Goal: Task Accomplishment & Management: Manage account settings

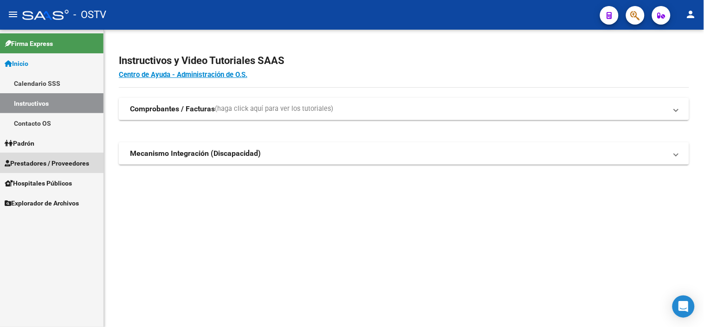
click at [40, 162] on span "Prestadores / Proveedores" at bounding box center [47, 163] width 84 height 10
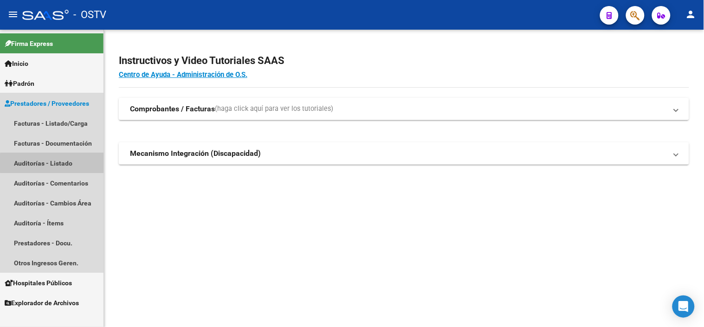
click at [56, 163] on link "Auditorías - Listado" at bounding box center [51, 163] width 103 height 20
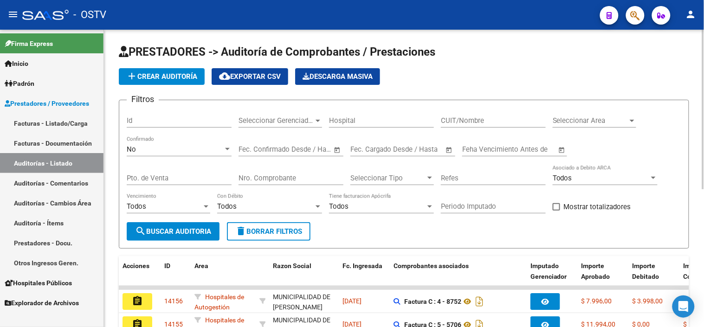
click at [468, 121] on input "CUIT/Nombre" at bounding box center [493, 120] width 105 height 8
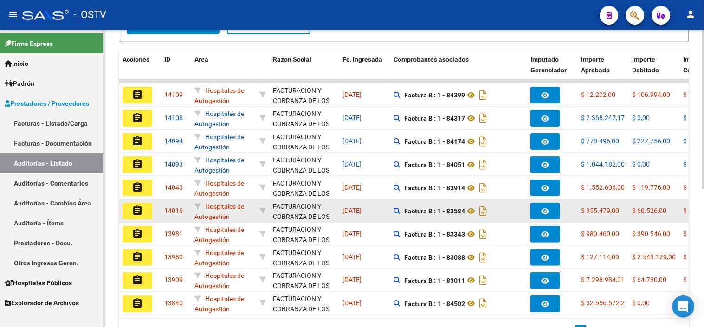
scroll to position [206, 0]
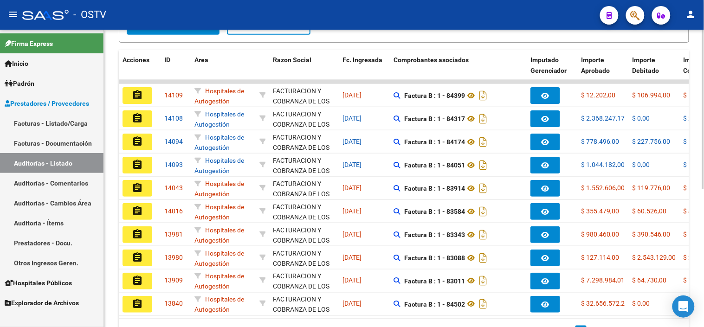
type input "30715497456"
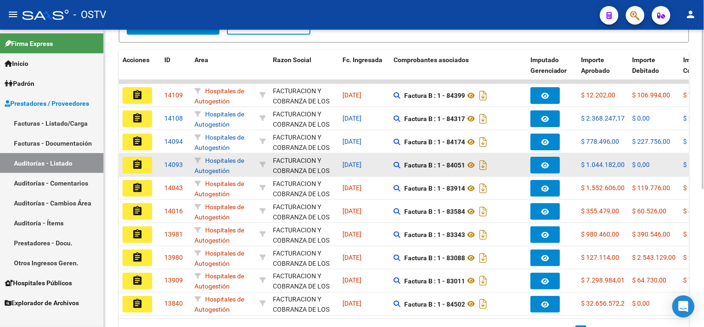
click at [134, 164] on mat-icon "assignment" at bounding box center [137, 164] width 11 height 11
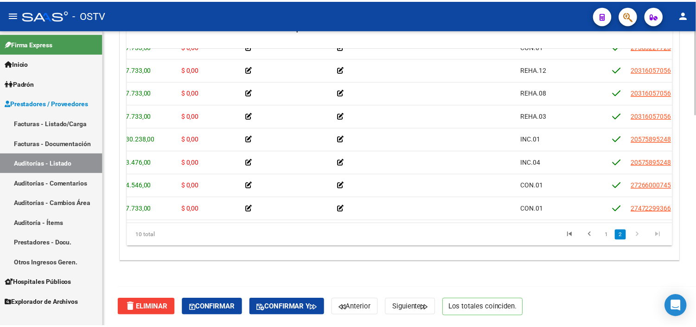
scroll to position [66, 0]
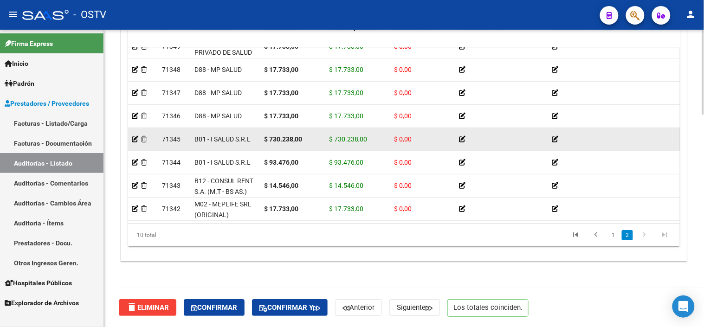
click at [558, 134] on div at bounding box center [593, 139] width 85 height 11
click at [554, 136] on icon at bounding box center [554, 139] width 6 height 6
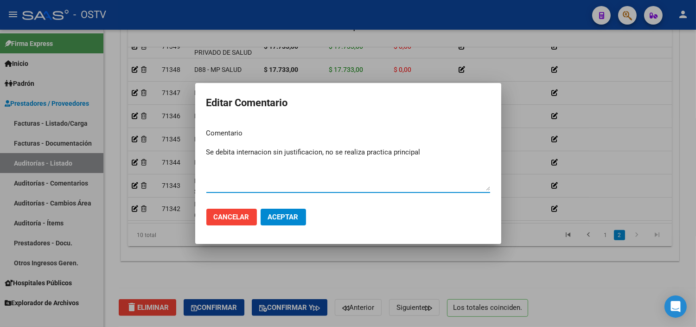
drag, startPoint x: 421, startPoint y: 151, endPoint x: 203, endPoint y: 155, distance: 218.0
click at [203, 155] on mat-dialog-content "Comentario Se debita internacion sin justificacion, no se realiza practica prin…" at bounding box center [348, 161] width 306 height 80
type textarea "Se debita internacion sin justificacion, no se realiza practica principal"
click at [276, 215] on span "Aceptar" at bounding box center [283, 217] width 31 height 8
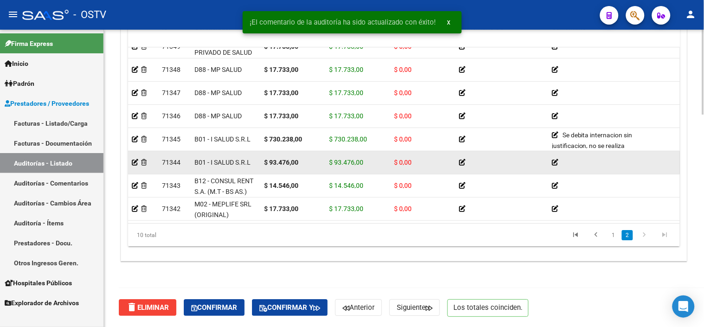
click at [558, 157] on div at bounding box center [593, 162] width 85 height 11
click at [555, 159] on icon at bounding box center [554, 162] width 6 height 6
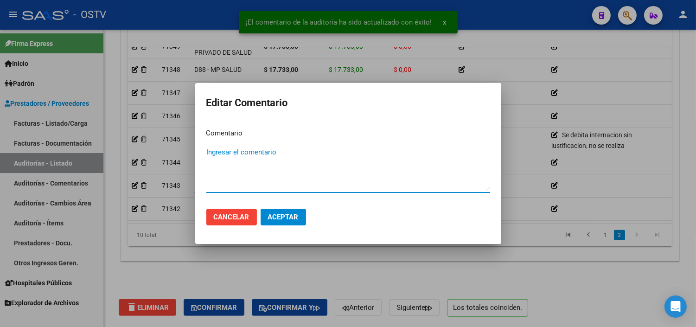
paste textarea "Se debita internacion sin justificacion, no se realiza practica principal"
type textarea "Se debita internacion sin justificacion, no se realiza practica principal"
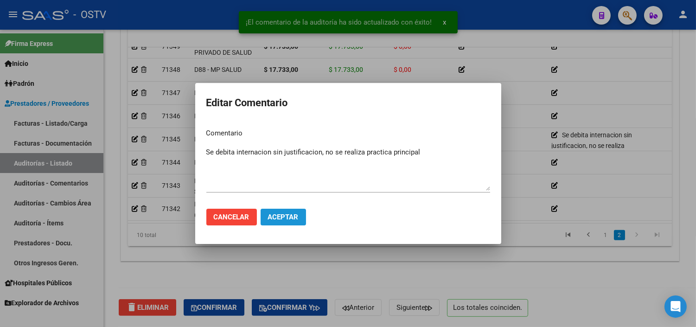
click at [276, 217] on span "Aceptar" at bounding box center [283, 217] width 31 height 8
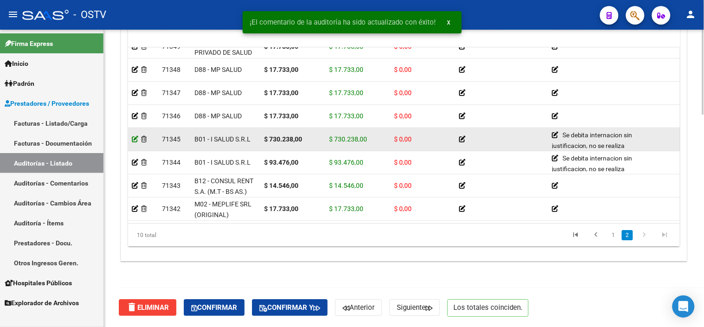
click at [135, 136] on icon at bounding box center [135, 139] width 6 height 6
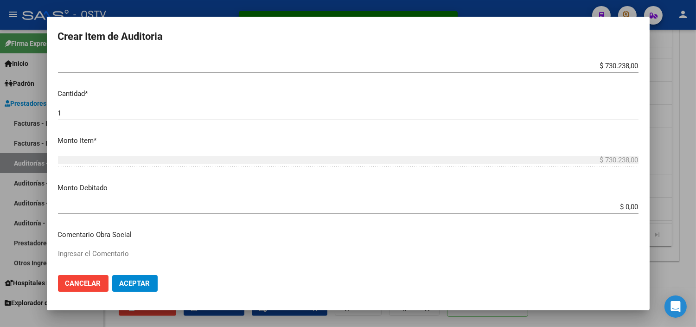
scroll to position [257, 0]
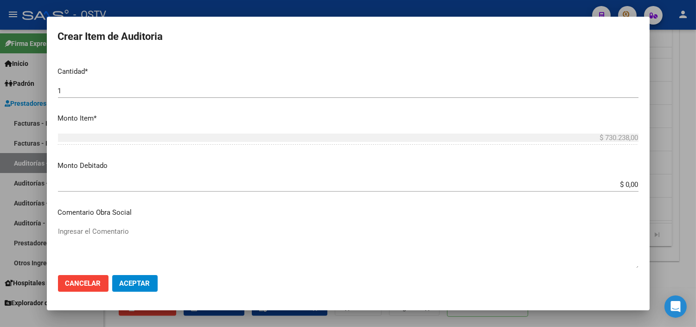
click at [619, 189] on div "$ 0,00 Ingresar el monto" at bounding box center [348, 185] width 581 height 14
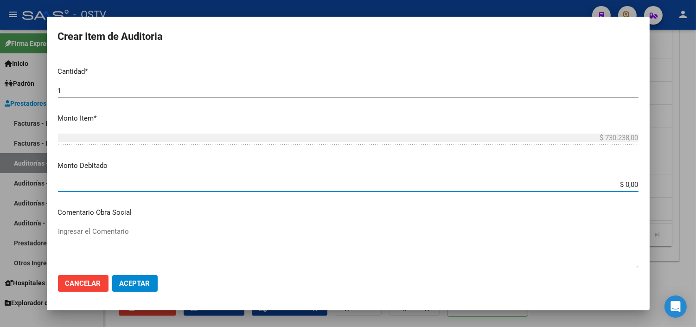
click at [619, 186] on input "$ 0,00" at bounding box center [348, 184] width 581 height 8
type input "$ 730.238,00"
click at [128, 286] on span "Aceptar" at bounding box center [135, 283] width 31 height 8
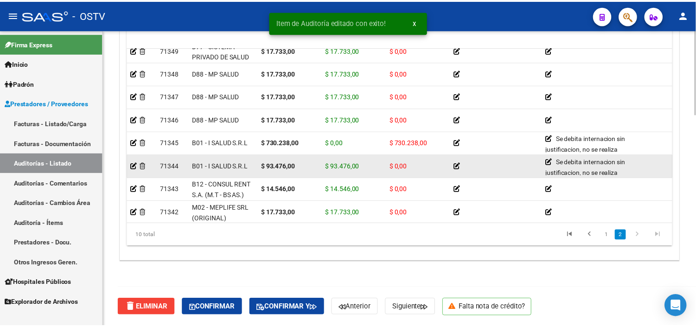
scroll to position [66, 0]
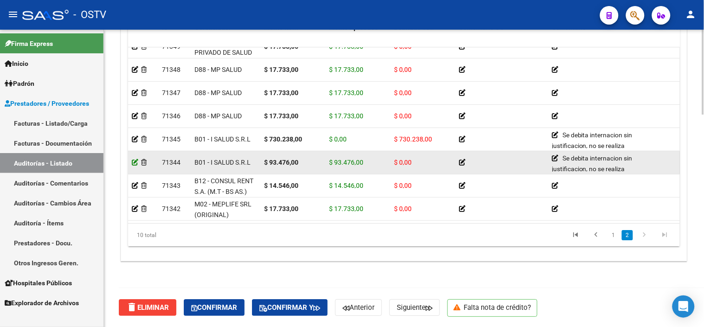
click at [133, 159] on icon at bounding box center [135, 162] width 6 height 6
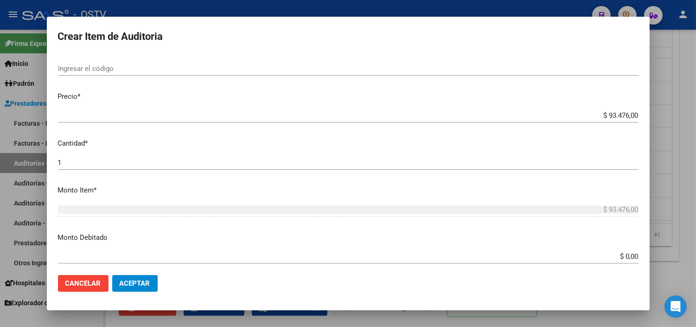
scroll to position [206, 0]
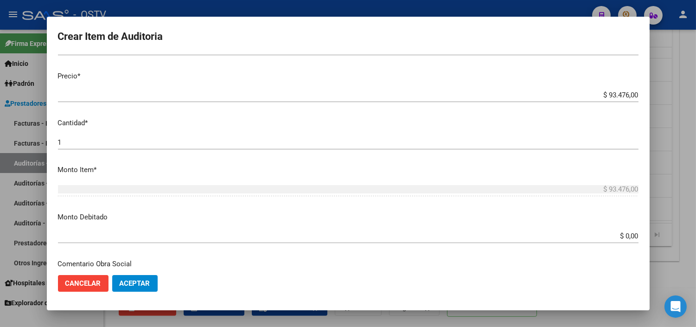
click at [618, 235] on input "$ 0,00" at bounding box center [348, 236] width 581 height 8
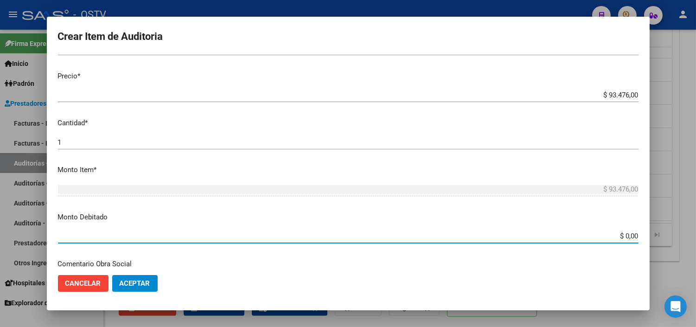
click at [618, 235] on input "$ 0,00" at bounding box center [348, 236] width 581 height 8
type input "$ 93.476,00"
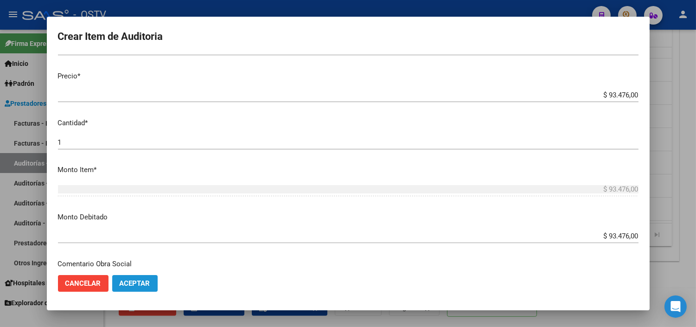
click at [127, 287] on button "Aceptar" at bounding box center [134, 283] width 45 height 17
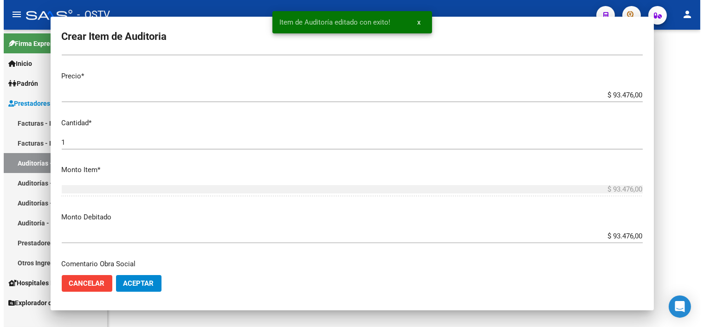
scroll to position [0, 0]
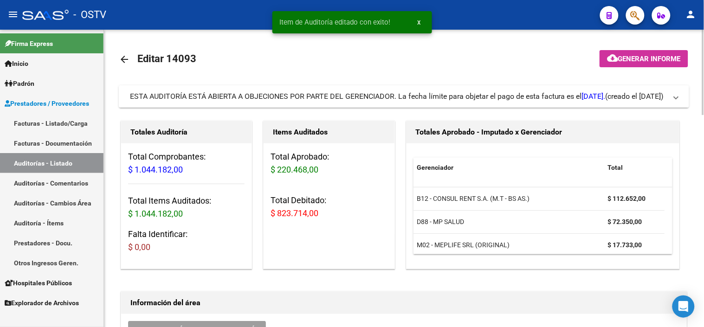
click at [676, 96] on span at bounding box center [676, 96] width 4 height 10
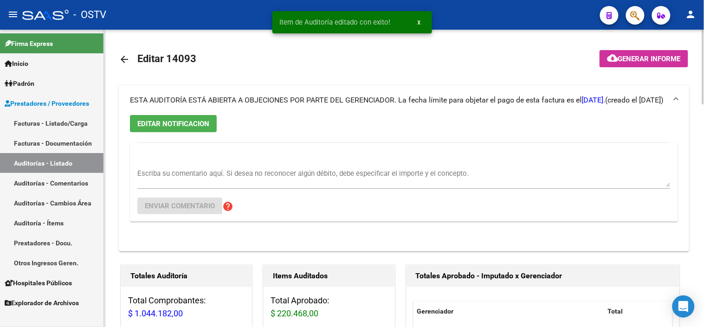
drag, startPoint x: 676, startPoint y: 96, endPoint x: 652, endPoint y: 99, distance: 23.9
click at [676, 96] on span at bounding box center [676, 100] width 4 height 10
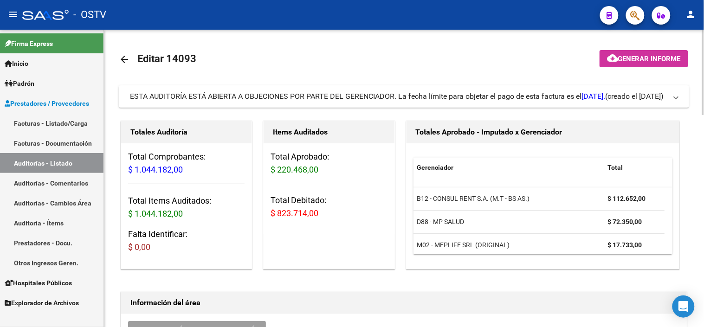
click at [620, 60] on span "Generar informe" at bounding box center [649, 59] width 63 height 8
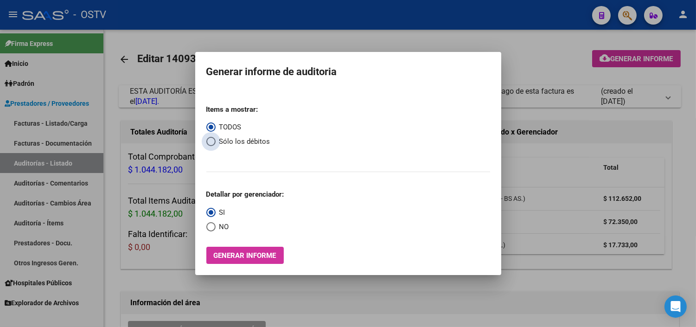
click at [210, 144] on span "Select an option" at bounding box center [210, 141] width 9 height 9
click at [210, 144] on input "Sólo los débitos" at bounding box center [210, 141] width 9 height 9
radio input "true"
click at [210, 225] on span "Select an option" at bounding box center [210, 226] width 9 height 9
click at [210, 225] on input "NO" at bounding box center [210, 226] width 9 height 9
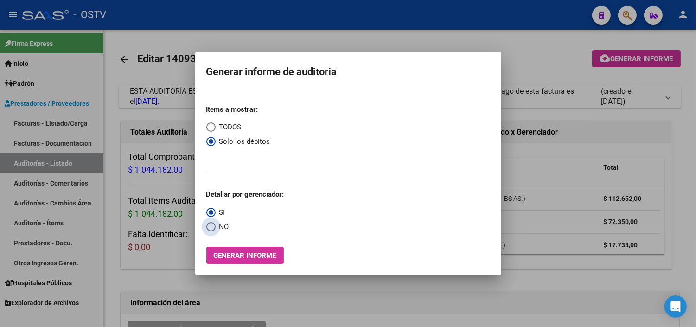
radio input "true"
click at [228, 254] on span "Generar informe" at bounding box center [245, 255] width 63 height 8
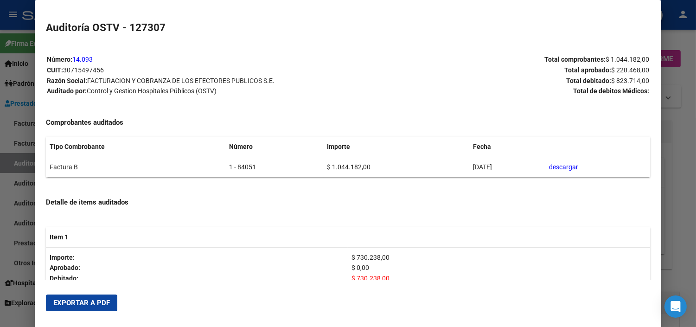
drag, startPoint x: 73, startPoint y: 298, endPoint x: 221, endPoint y: 237, distance: 160.7
click at [73, 299] on span "Exportar a PDF" at bounding box center [81, 303] width 57 height 8
click at [691, 191] on div at bounding box center [348, 163] width 696 height 327
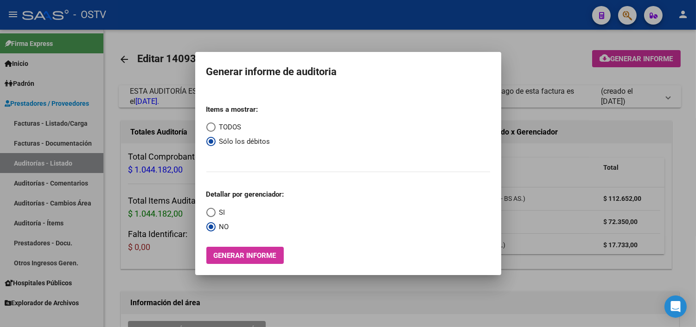
click at [562, 198] on div at bounding box center [348, 163] width 696 height 327
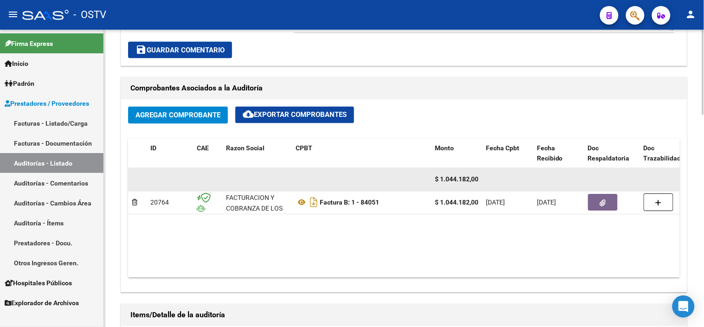
scroll to position [412, 0]
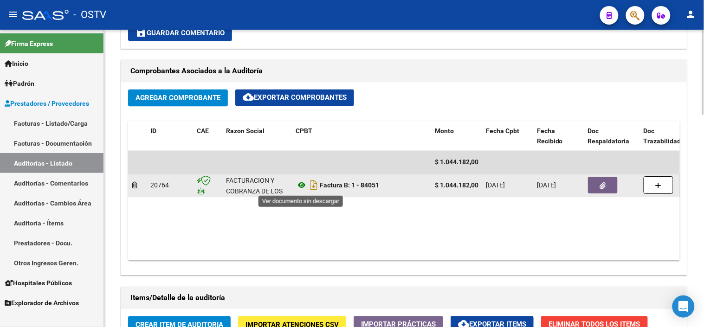
click at [302, 186] on icon at bounding box center [301, 185] width 12 height 11
click at [603, 183] on icon "button" at bounding box center [603, 186] width 6 height 7
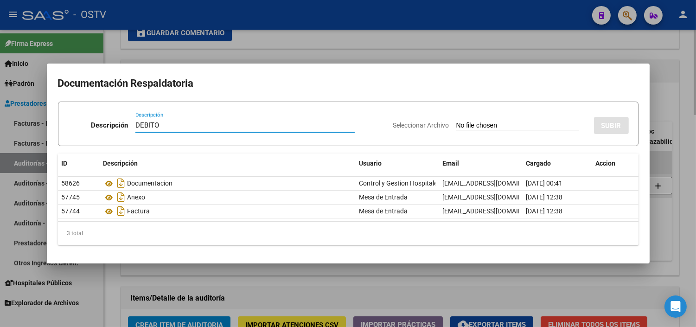
type input "DEBITO"
click at [456, 122] on input "Seleccionar Archivo" at bounding box center [517, 126] width 123 height 9
type input "C:\fakepath\DEBITO FC 1-84051.pdf"
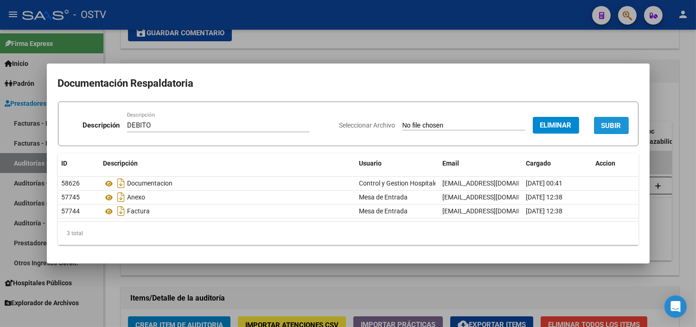
click at [609, 122] on span "SUBIR" at bounding box center [611, 126] width 20 height 8
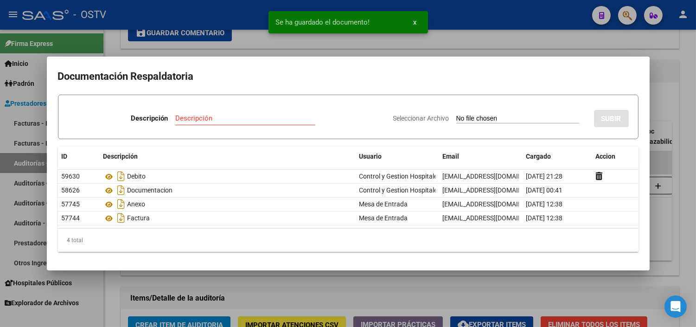
click at [434, 287] on div at bounding box center [348, 163] width 696 height 327
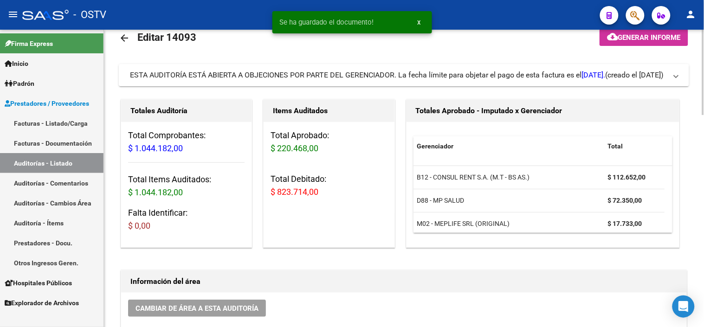
scroll to position [0, 0]
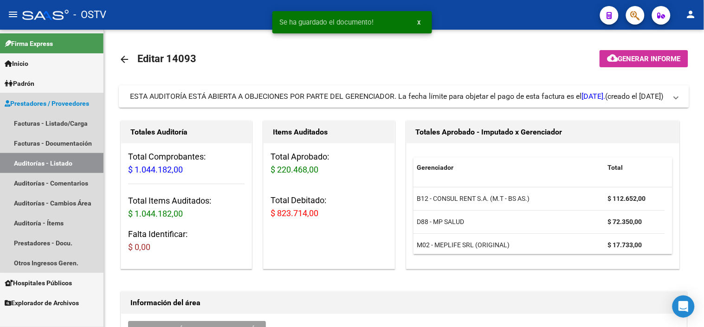
click at [52, 159] on link "Auditorías - Listado" at bounding box center [51, 163] width 103 height 20
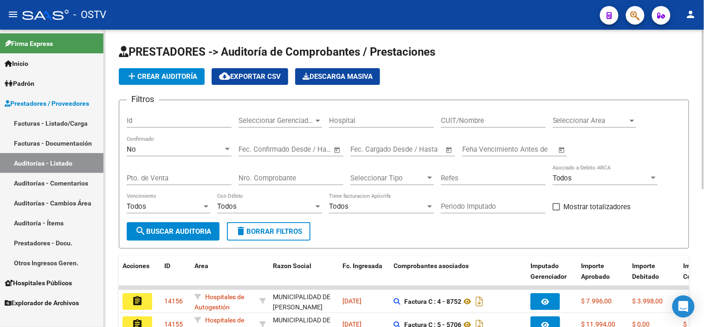
click at [455, 127] on div "CUIT/Nombre" at bounding box center [493, 118] width 105 height 20
click at [460, 122] on input "CUIT/Nombre" at bounding box center [493, 120] width 105 height 8
type input "30715497456"
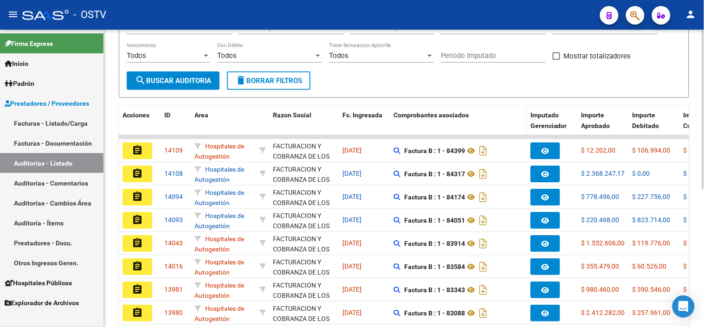
scroll to position [154, 0]
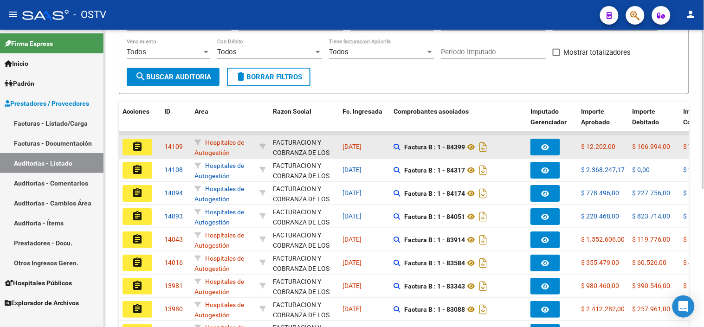
click at [140, 148] on mat-icon "assignment" at bounding box center [137, 146] width 11 height 11
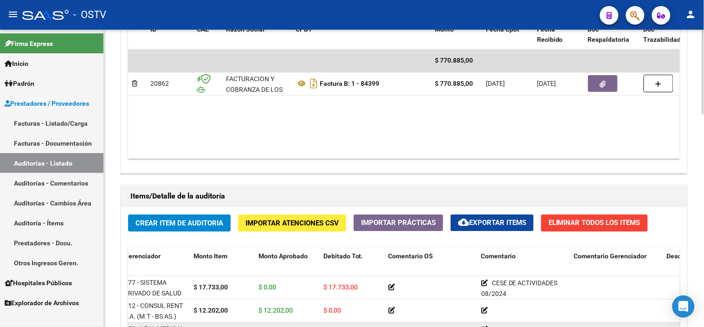
scroll to position [567, 0]
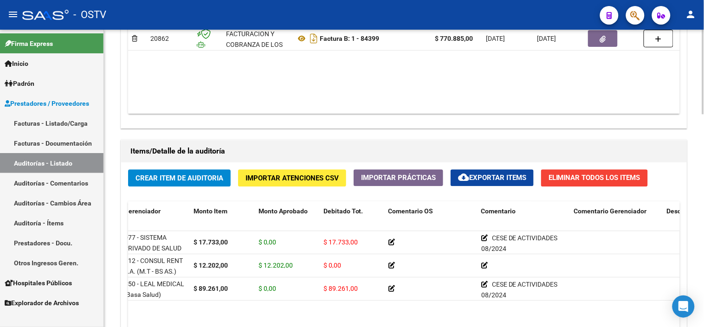
click at [493, 134] on div "Información del área Cambiar de área a esta auditoría Area * Hospitales de Auto…" at bounding box center [404, 100] width 570 height 754
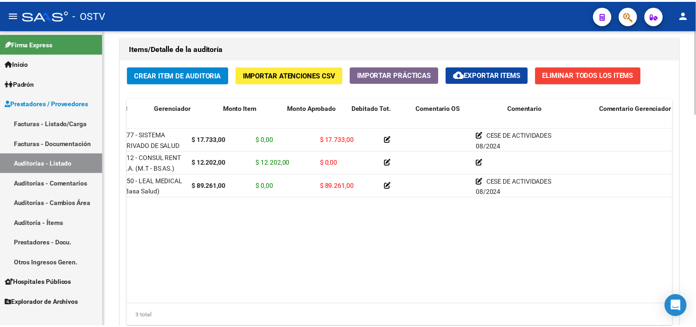
scroll to position [0, 0]
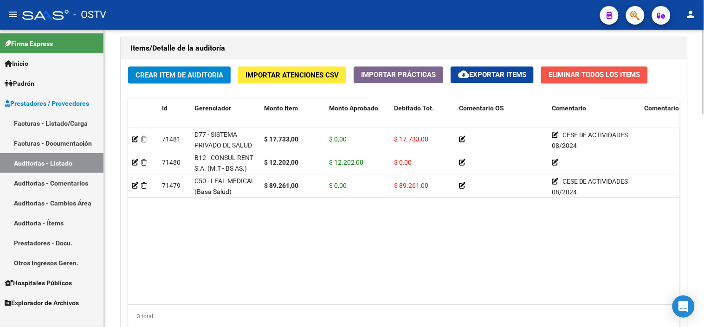
click at [560, 73] on span "Eliminar Todos los Items" at bounding box center [594, 74] width 92 height 8
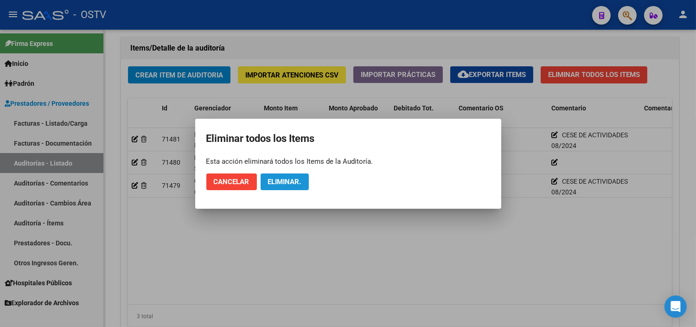
drag, startPoint x: 294, startPoint y: 181, endPoint x: 305, endPoint y: 191, distance: 14.8
click at [293, 181] on span "Eliminar." at bounding box center [284, 182] width 33 height 8
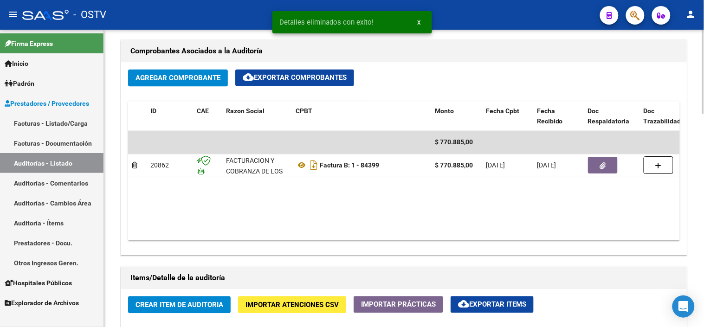
scroll to position [411, 0]
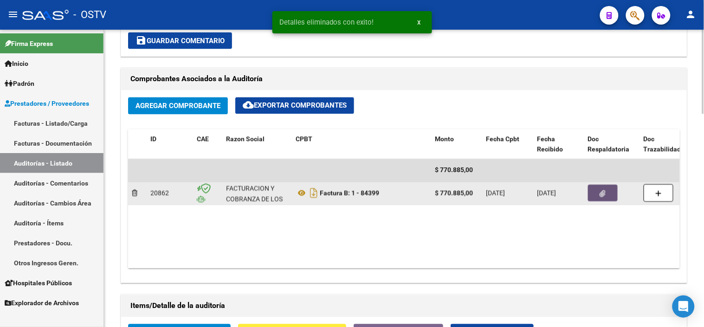
click at [601, 192] on icon "button" at bounding box center [603, 194] width 6 height 7
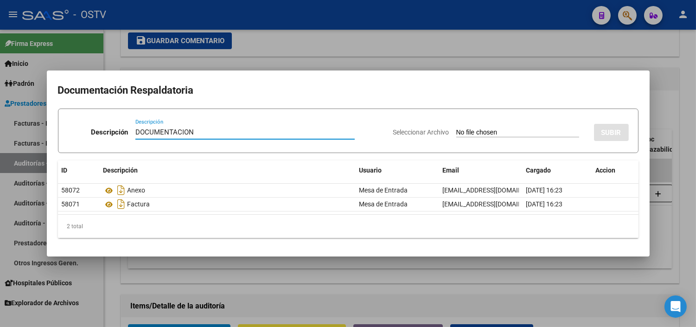
type input "DOCUMENTACION"
drag, startPoint x: 202, startPoint y: 132, endPoint x: 127, endPoint y: 136, distance: 75.7
click at [127, 136] on div "Descripción DOCUMENTACION Descripción" at bounding box center [227, 134] width 318 height 28
click at [231, 283] on div at bounding box center [348, 163] width 696 height 327
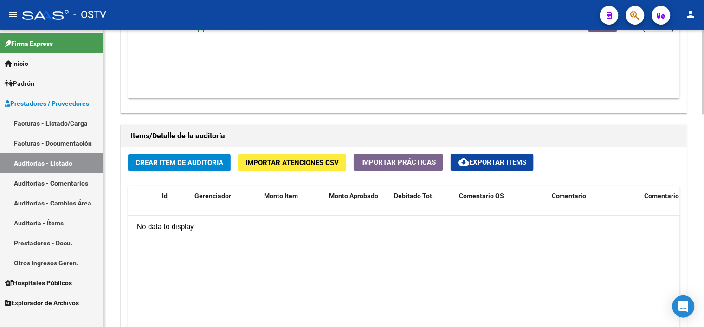
scroll to position [566, 0]
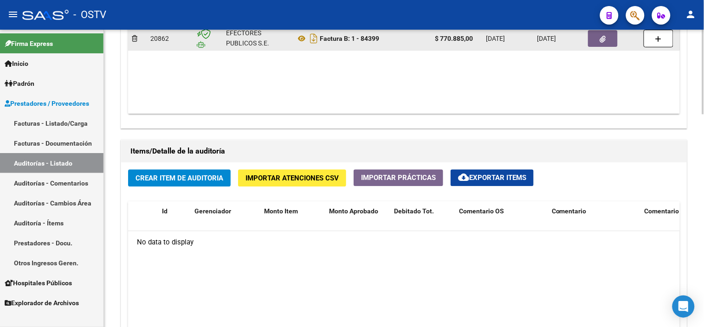
click at [601, 38] on icon "button" at bounding box center [603, 39] width 6 height 7
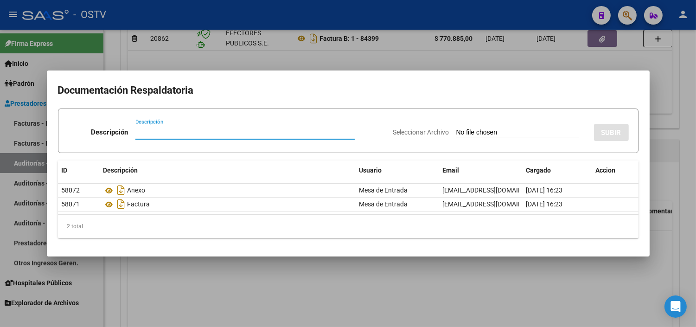
paste input "DOCUMENTACION"
type input "DOCUMENTACION"
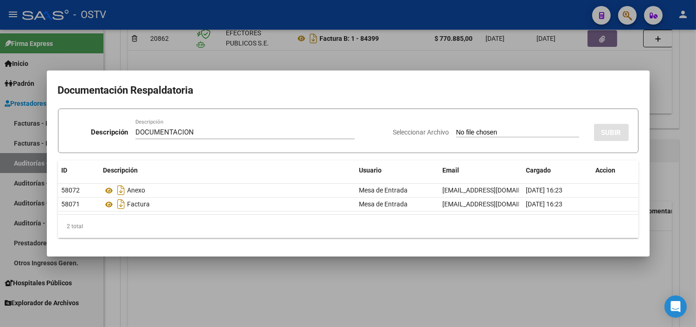
click at [456, 128] on input "Seleccionar Archivo" at bounding box center [517, 132] width 123 height 9
type input "C:\fakepath\FACB2_1_84399_CRGASOC_2822.pdf"
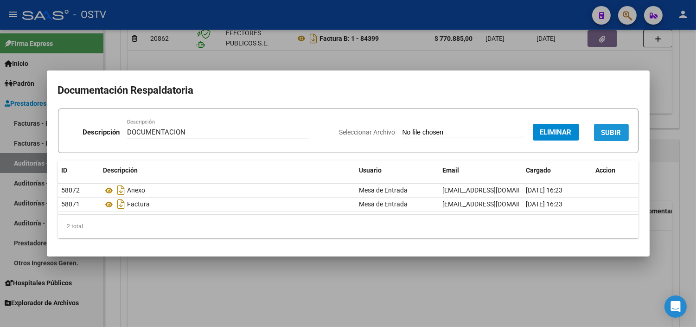
click at [608, 133] on span "SUBIR" at bounding box center [611, 132] width 20 height 8
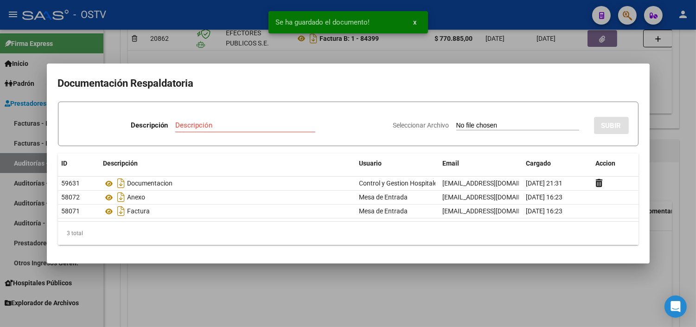
click at [664, 181] on div at bounding box center [348, 163] width 696 height 327
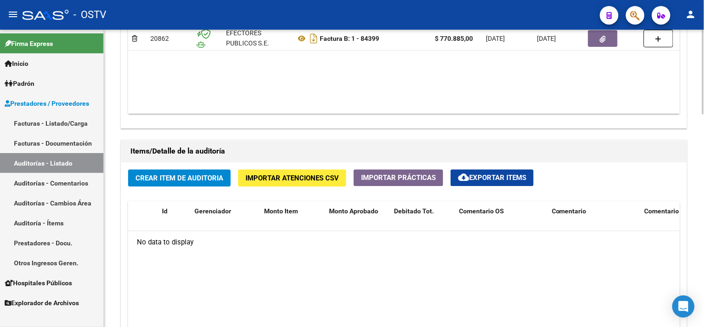
click at [305, 179] on span "Importar Atenciones CSV" at bounding box center [291, 178] width 93 height 8
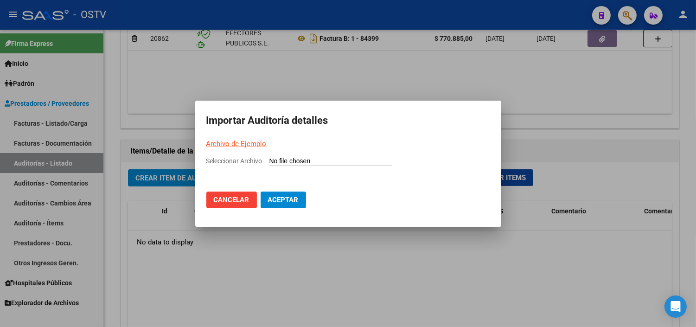
click at [244, 142] on link "Archivo de Ejemplo" at bounding box center [236, 144] width 60 height 8
click at [307, 161] on input "Seleccionar Archivo" at bounding box center [330, 161] width 123 height 9
type input "C:\fakepath\Auditoria-demo-saas-total (60).csv"
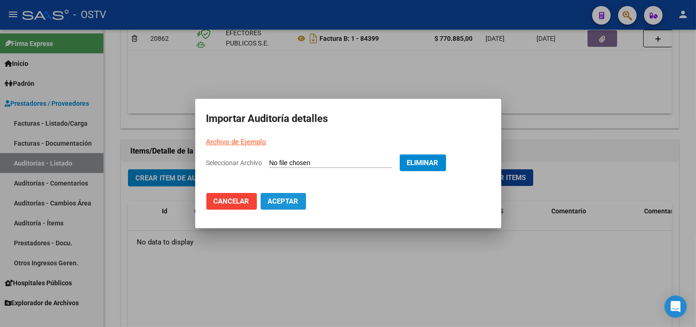
click at [289, 198] on span "Aceptar" at bounding box center [283, 201] width 31 height 8
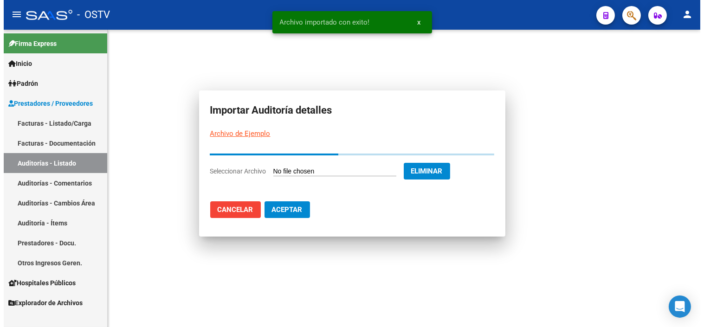
scroll to position [0, 0]
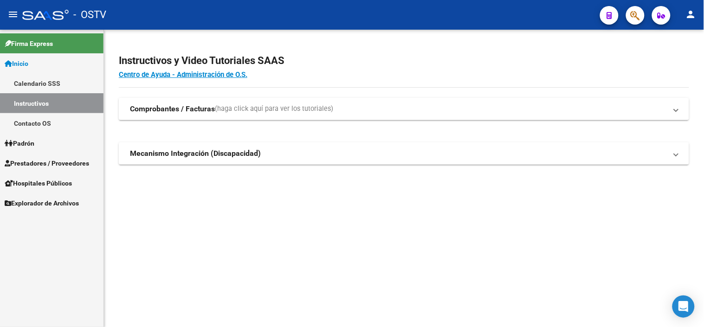
click at [22, 164] on span "Prestadores / Proveedores" at bounding box center [47, 163] width 84 height 10
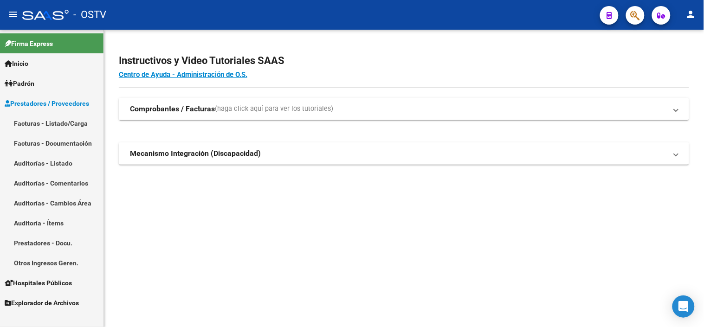
click at [26, 159] on link "Auditorías - Listado" at bounding box center [51, 163] width 103 height 20
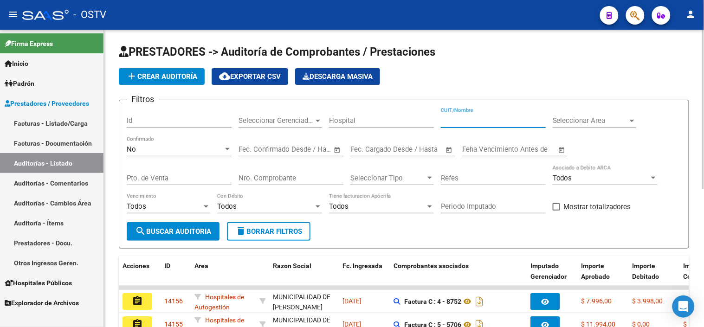
click at [464, 121] on input "CUIT/Nombre" at bounding box center [493, 120] width 105 height 8
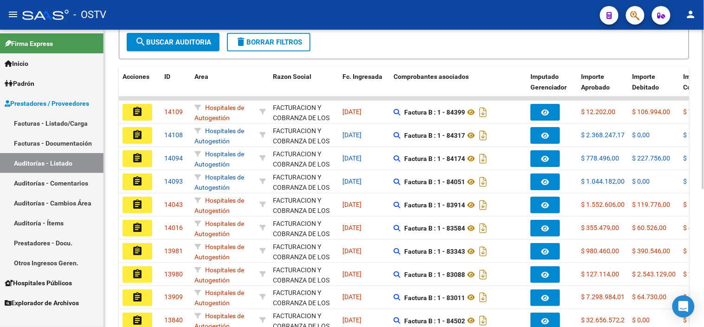
scroll to position [206, 0]
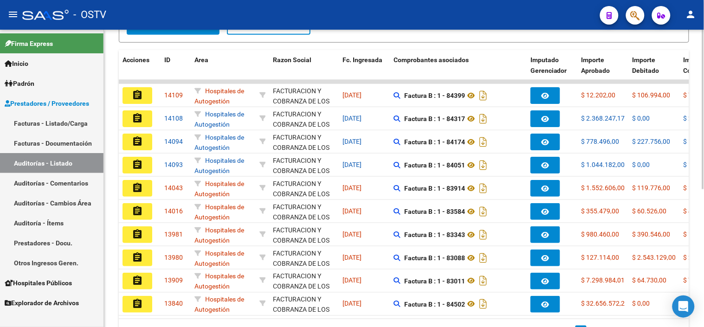
type input "30715497456"
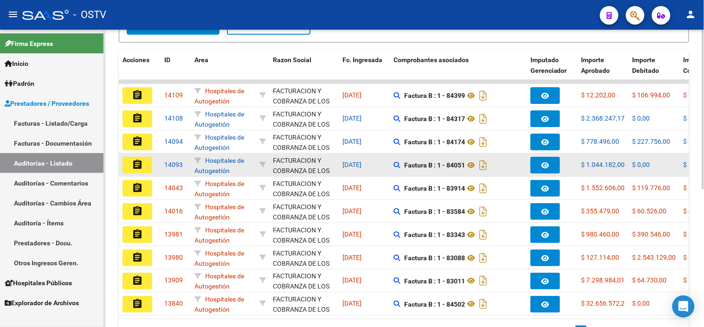
click at [146, 168] on button "assignment" at bounding box center [137, 165] width 30 height 17
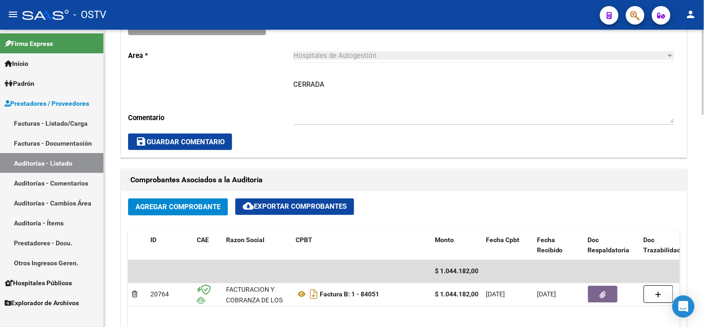
scroll to position [360, 0]
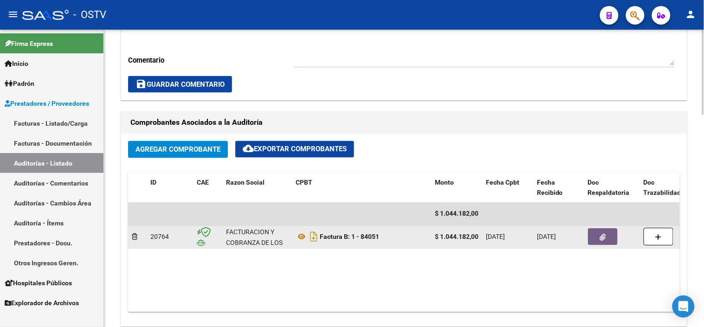
click at [603, 238] on icon "button" at bounding box center [603, 237] width 6 height 7
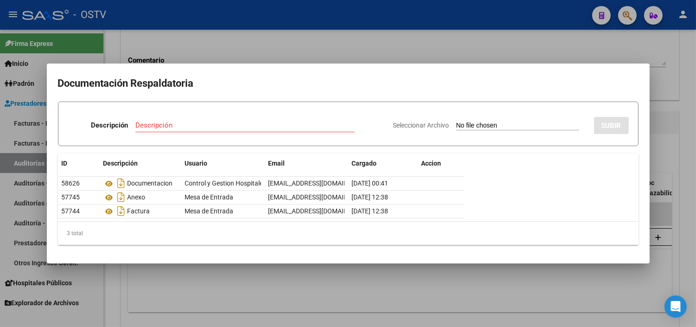
click at [172, 271] on div at bounding box center [348, 163] width 696 height 327
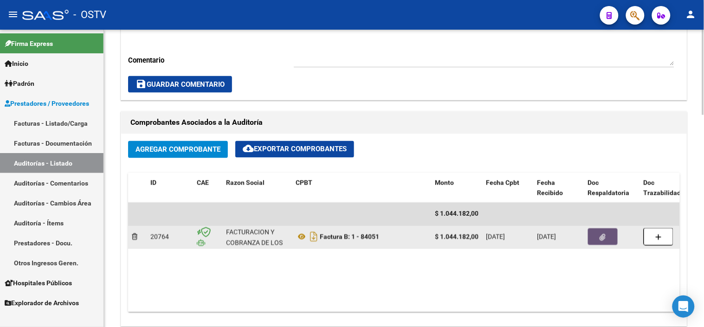
click at [594, 234] on button "button" at bounding box center [603, 237] width 30 height 17
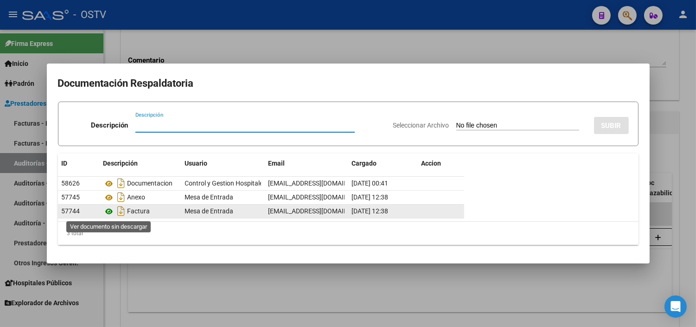
click at [108, 211] on icon at bounding box center [109, 211] width 12 height 11
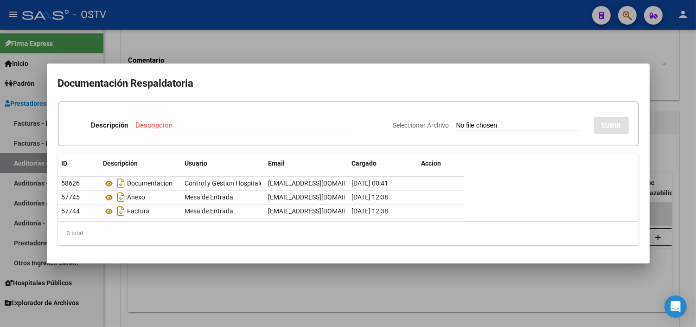
click at [229, 267] on div at bounding box center [348, 163] width 696 height 327
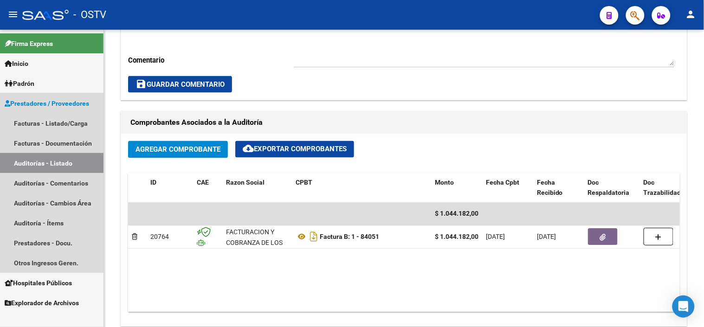
click at [68, 164] on link "Auditorías - Listado" at bounding box center [51, 163] width 103 height 20
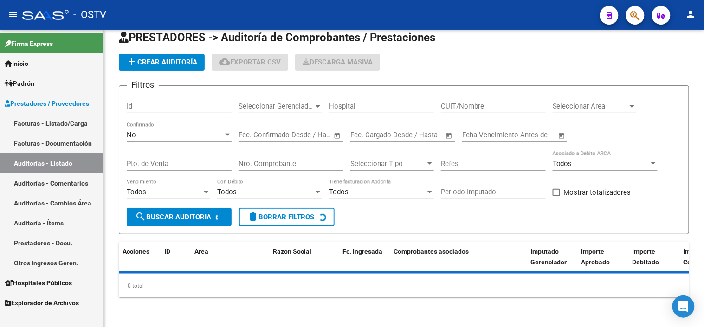
scroll to position [14, 0]
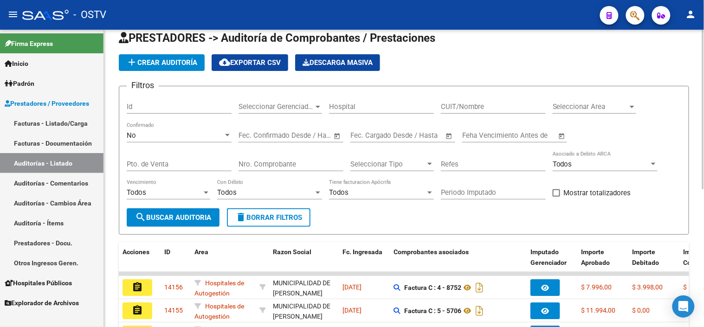
click at [316, 164] on input "Nro. Comprobante" at bounding box center [290, 164] width 105 height 8
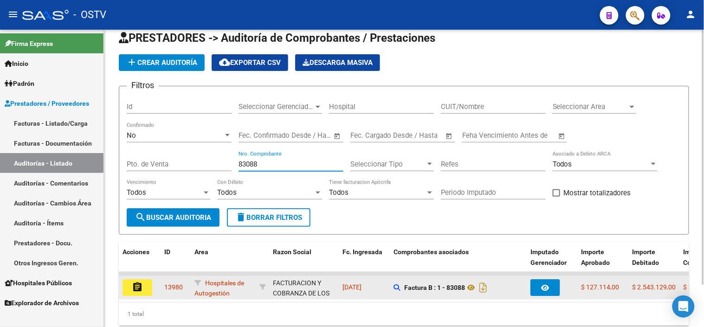
type input "83088"
click at [138, 281] on mat-icon "assignment" at bounding box center [137, 286] width 11 height 11
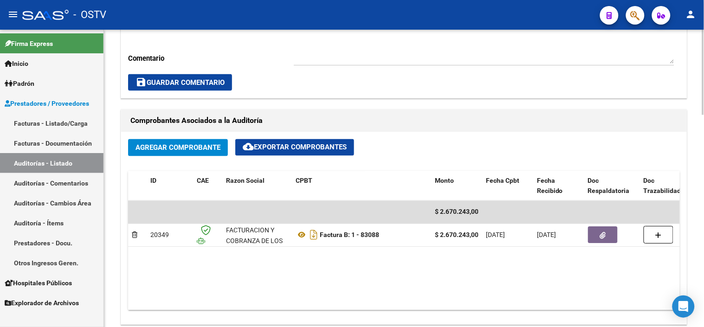
scroll to position [360, 0]
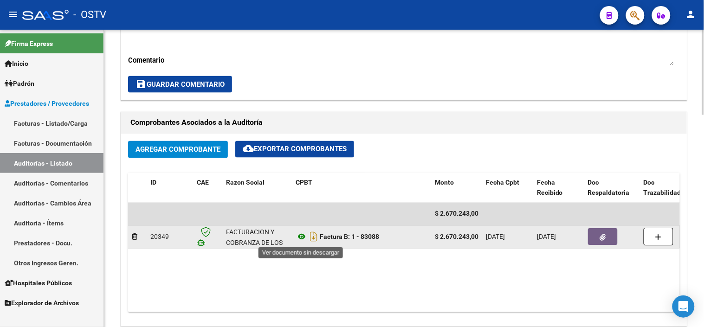
click at [302, 237] on icon at bounding box center [301, 236] width 12 height 11
click at [595, 236] on button "button" at bounding box center [603, 237] width 30 height 17
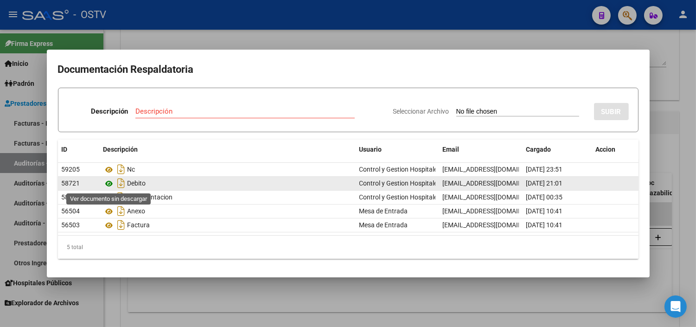
click at [110, 181] on icon at bounding box center [109, 183] width 12 height 11
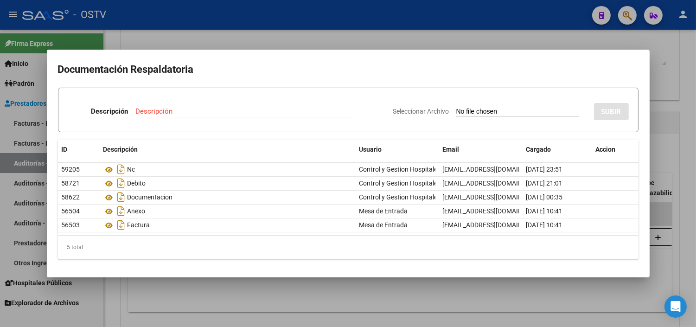
click at [269, 294] on div at bounding box center [348, 163] width 696 height 327
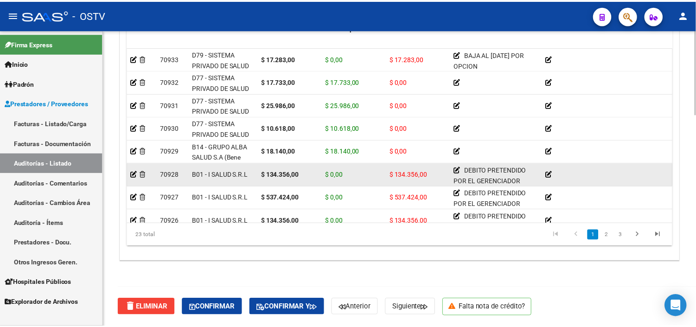
scroll to position [51, 0]
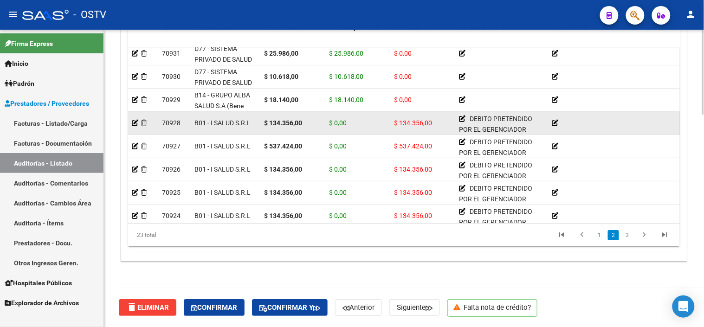
click at [555, 121] on icon at bounding box center [554, 123] width 6 height 6
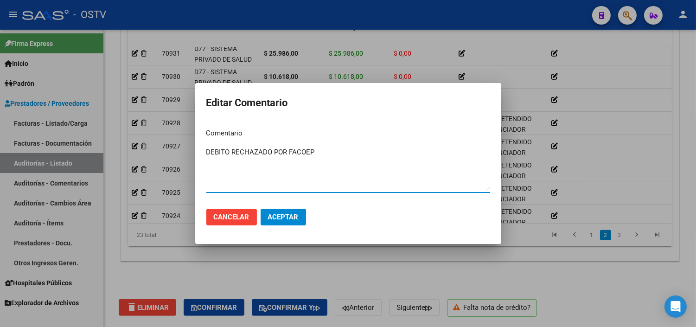
drag, startPoint x: 320, startPoint y: 154, endPoint x: 205, endPoint y: 152, distance: 115.0
click at [205, 152] on mat-dialog-content "Comentario DEBITO RECHAZADO POR FACOEP Ingresar el comentario" at bounding box center [348, 161] width 306 height 80
type textarea "DEBITO RECHAZADO POR FACOEP"
click at [294, 226] on mat-dialog-actions "Cancelar Aceptar" at bounding box center [348, 217] width 284 height 32
click at [296, 220] on span "Aceptar" at bounding box center [283, 217] width 31 height 8
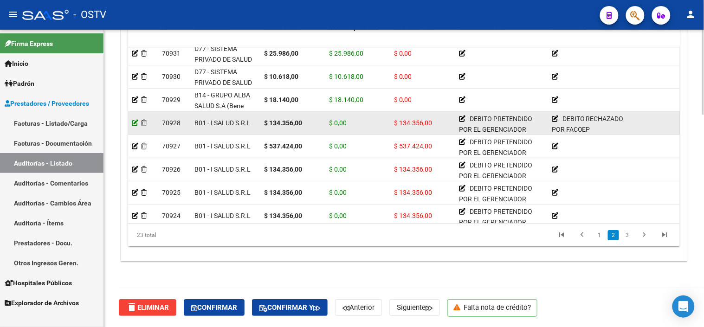
click at [135, 124] on icon at bounding box center [135, 123] width 6 height 6
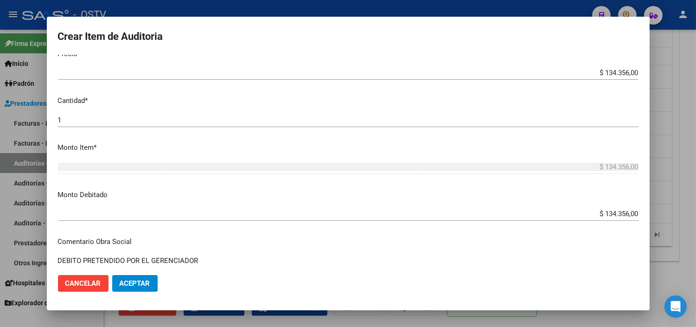
scroll to position [257, 0]
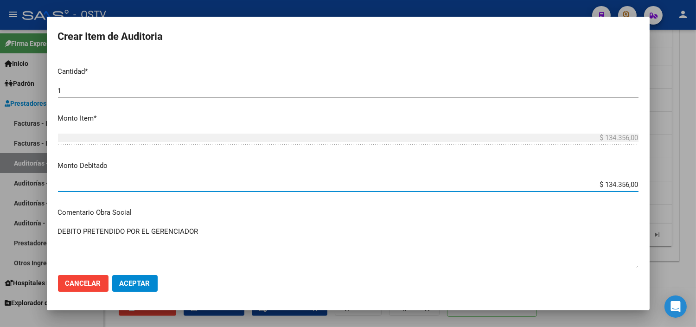
drag, startPoint x: 591, startPoint y: 183, endPoint x: 637, endPoint y: 186, distance: 46.5
click at [637, 186] on app-form-text-field "Monto Debitado $ 134.356,00 Ingresar el monto" at bounding box center [352, 174] width 588 height 29
type input "$ 0,00"
click at [128, 280] on span "Aceptar" at bounding box center [135, 283] width 31 height 8
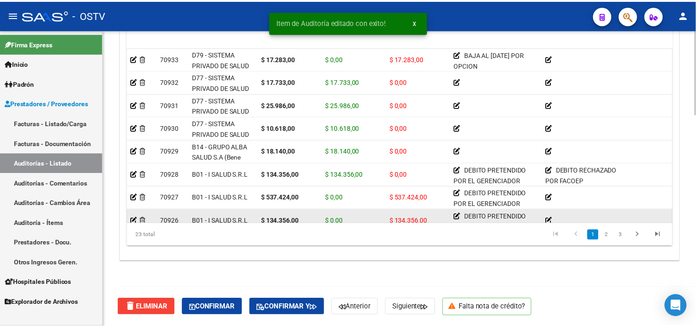
scroll to position [51, 0]
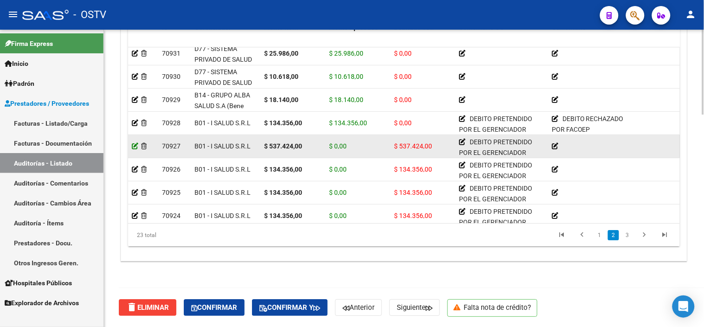
click at [134, 145] on icon at bounding box center [135, 146] width 6 height 6
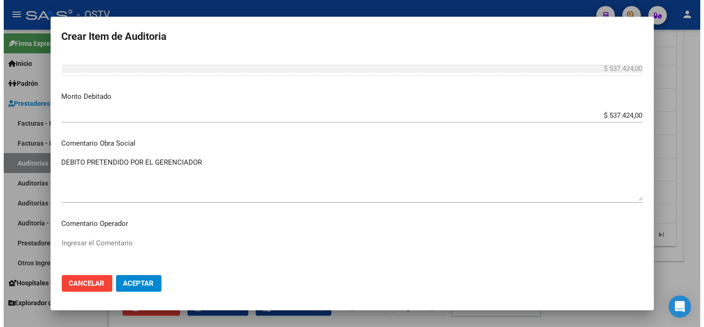
scroll to position [309, 0]
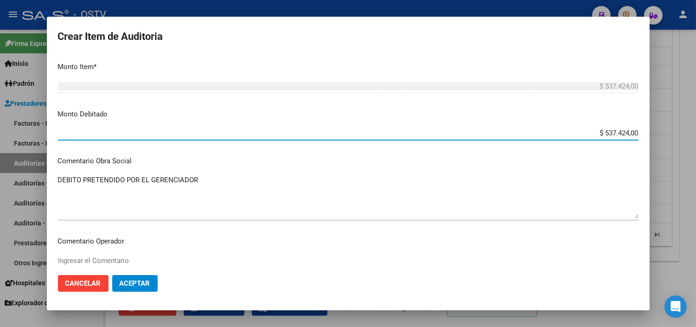
drag, startPoint x: 587, startPoint y: 133, endPoint x: 654, endPoint y: 133, distance: 67.2
click at [654, 133] on div "Crear Item de Auditoria 57589524 Nro Documento 20575895248 CUIL Afiliado Activo…" at bounding box center [348, 163] width 696 height 327
type input "$ 0,00"
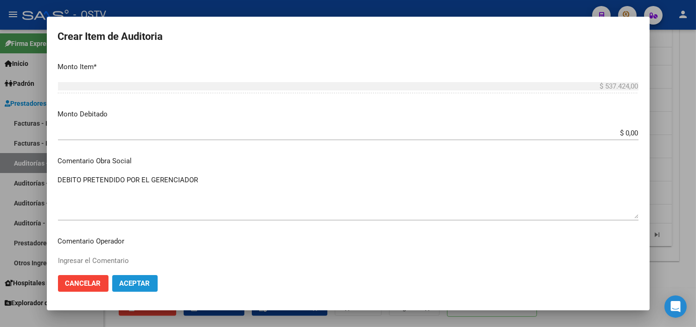
click at [133, 286] on span "Aceptar" at bounding box center [135, 283] width 31 height 8
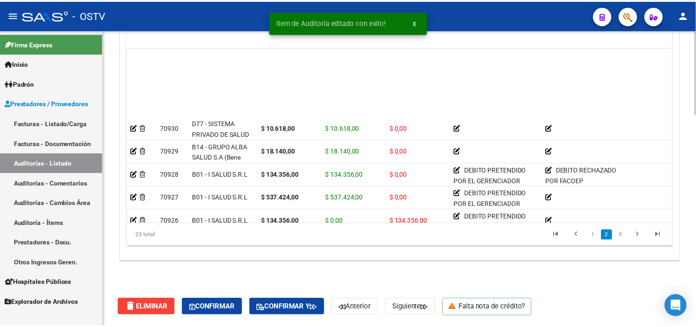
scroll to position [154, 0]
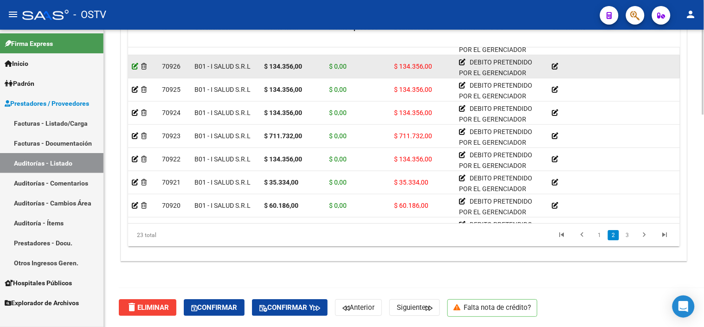
click at [135, 66] on icon at bounding box center [135, 66] width 6 height 6
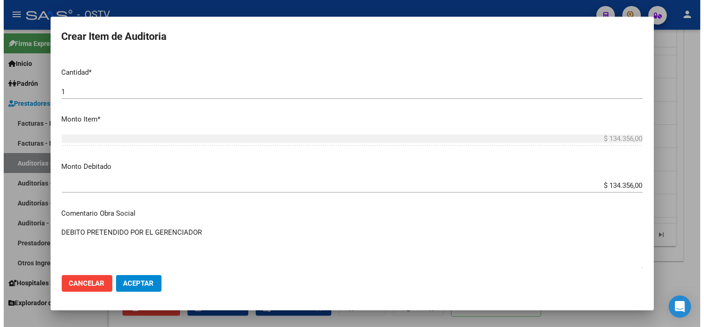
scroll to position [257, 0]
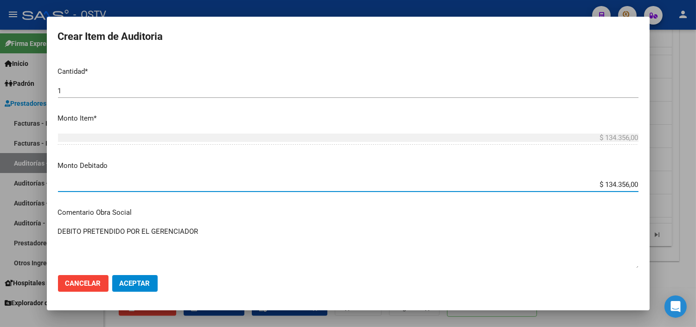
drag, startPoint x: 589, startPoint y: 186, endPoint x: 640, endPoint y: 187, distance: 51.5
click at [640, 187] on mat-dialog-content "57589524 Nro Documento 20575895248 CUIL Afiliado Activo LAUTARO LIONEL GEREZ No…" at bounding box center [348, 161] width 603 height 212
type input "$ 0,00"
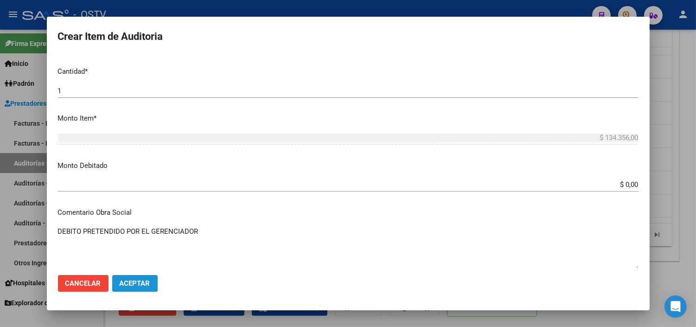
click at [134, 289] on button "Aceptar" at bounding box center [134, 283] width 45 height 17
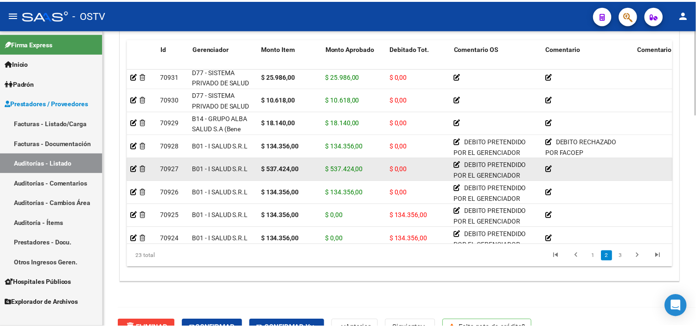
scroll to position [51, 0]
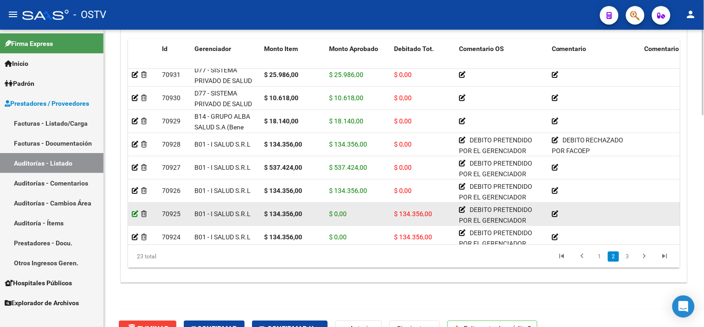
click at [133, 214] on icon at bounding box center [135, 214] width 6 height 6
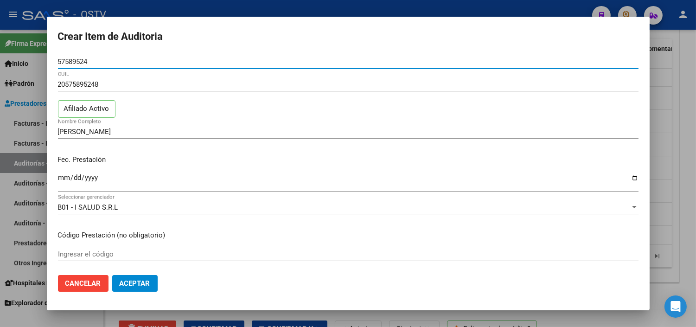
scroll to position [257, 0]
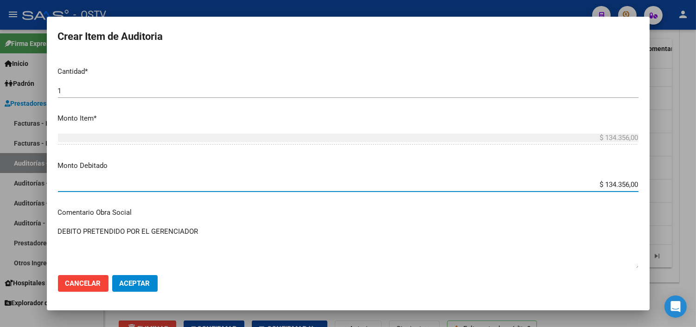
drag, startPoint x: 588, startPoint y: 186, endPoint x: 638, endPoint y: 186, distance: 50.1
click at [637, 186] on app-form-text-field "Monto Debitado $ 134.356,00 Ingresar el monto" at bounding box center [352, 174] width 588 height 29
type input "$ 0,00"
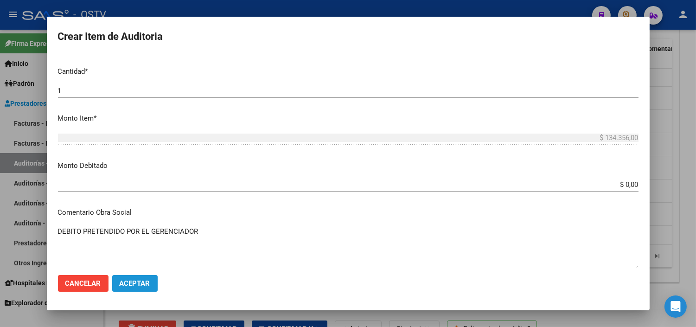
click at [124, 284] on span "Aceptar" at bounding box center [135, 283] width 31 height 8
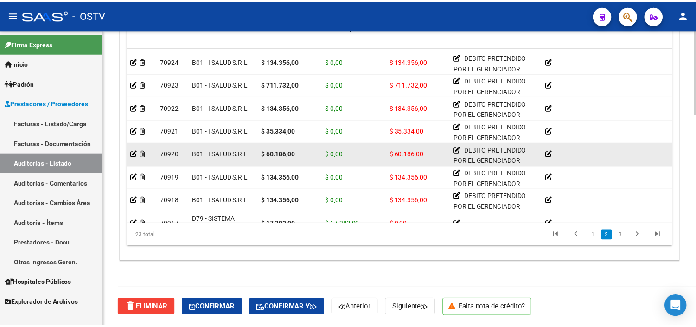
scroll to position [154, 0]
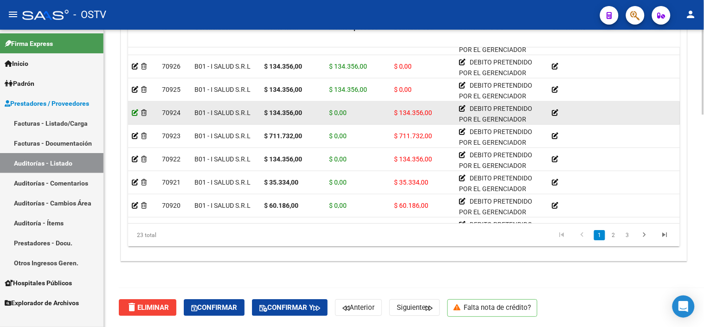
click at [136, 110] on icon at bounding box center [135, 112] width 6 height 6
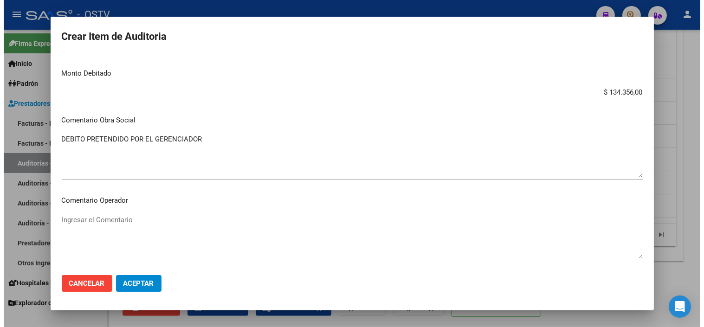
scroll to position [360, 0]
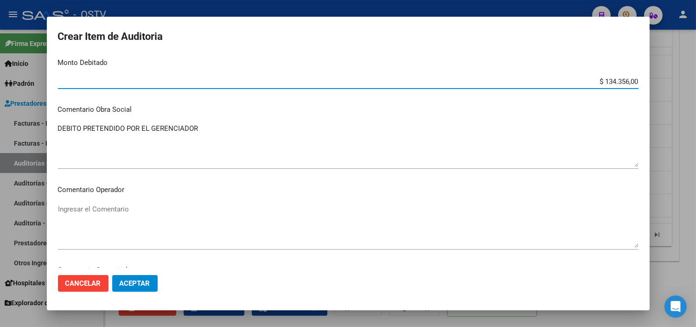
drag, startPoint x: 605, startPoint y: 81, endPoint x: 641, endPoint y: 81, distance: 35.7
click at [641, 81] on mat-dialog-content "57589524 Nro Documento 20575895248 CUIL Afiliado Activo LAUTARO LIONEL GEREZ No…" at bounding box center [348, 161] width 603 height 212
type input "$ 0,00"
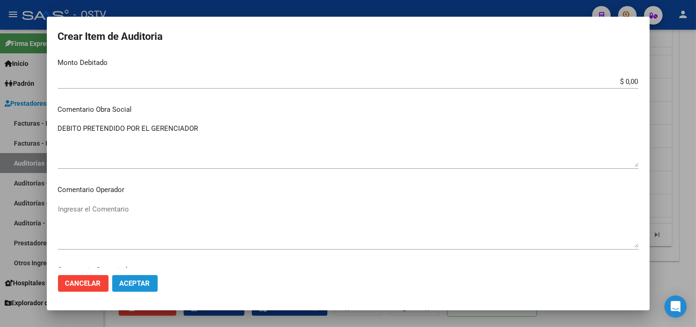
click at [125, 279] on span "Aceptar" at bounding box center [135, 283] width 31 height 8
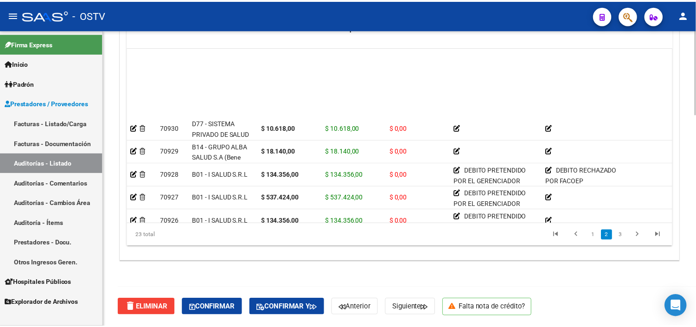
scroll to position [154, 0]
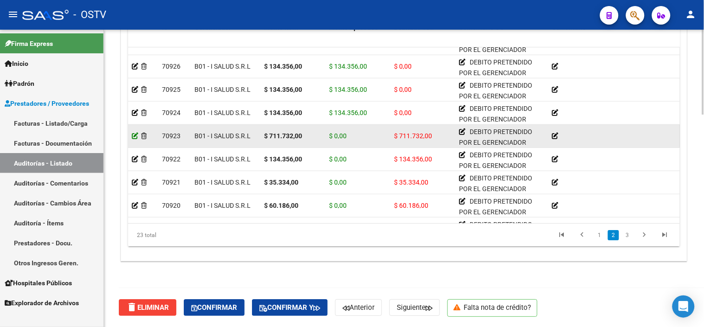
click at [136, 137] on icon at bounding box center [135, 136] width 6 height 6
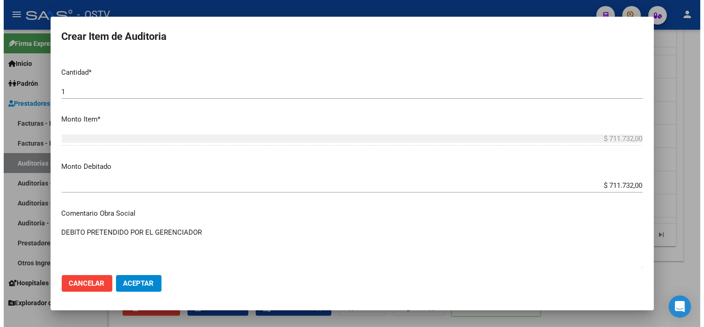
scroll to position [257, 0]
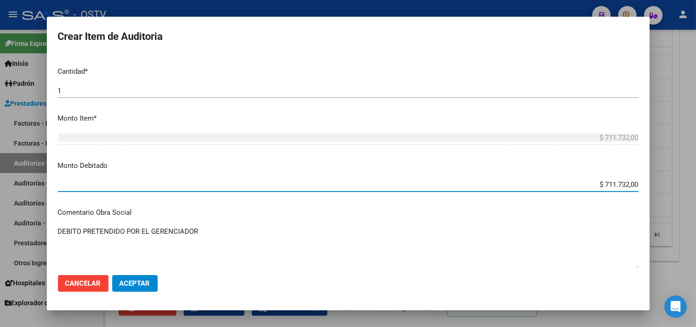
drag, startPoint x: 583, startPoint y: 186, endPoint x: 650, endPoint y: 186, distance: 67.2
click at [650, 186] on div "Crear Item de Auditoria 57589524 Nro Documento 20575895248 CUIL Afiliado Activo…" at bounding box center [348, 163] width 696 height 327
type input "$ 0,00"
click at [137, 282] on span "Aceptar" at bounding box center [135, 283] width 31 height 8
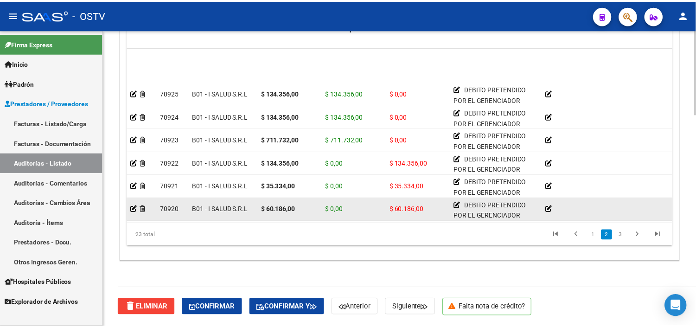
scroll to position [206, 0]
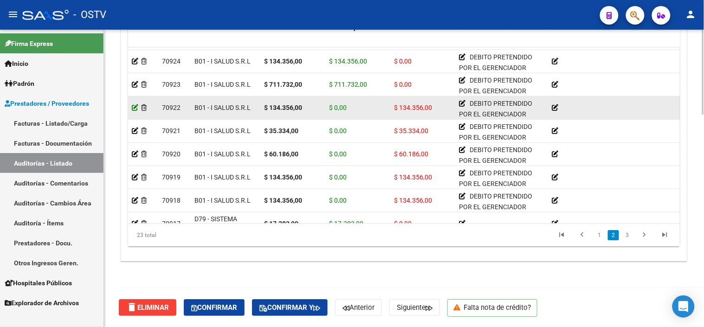
click at [134, 108] on icon at bounding box center [135, 107] width 6 height 6
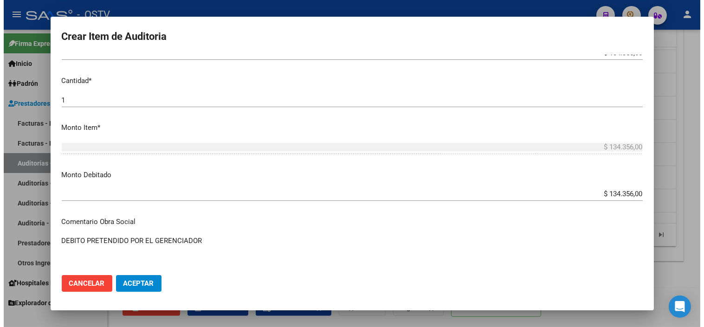
scroll to position [257, 0]
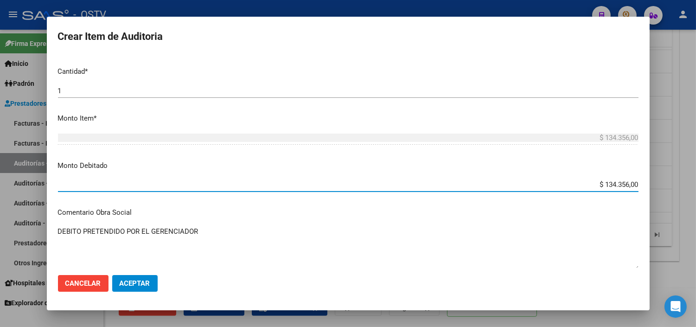
drag, startPoint x: 591, startPoint y: 183, endPoint x: 645, endPoint y: 183, distance: 53.8
click at [645, 183] on mat-dialog-content "57589524 Nro Documento 20575895248 CUIL Afiliado Activo LAUTARO LIONEL GEREZ No…" at bounding box center [348, 161] width 603 height 212
type input "$ 0,00"
click at [126, 281] on span "Aceptar" at bounding box center [135, 283] width 31 height 8
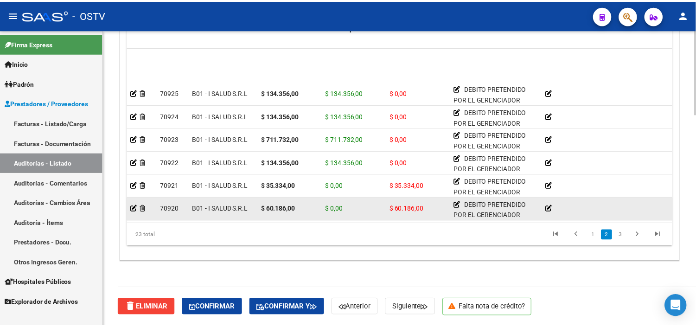
scroll to position [206, 0]
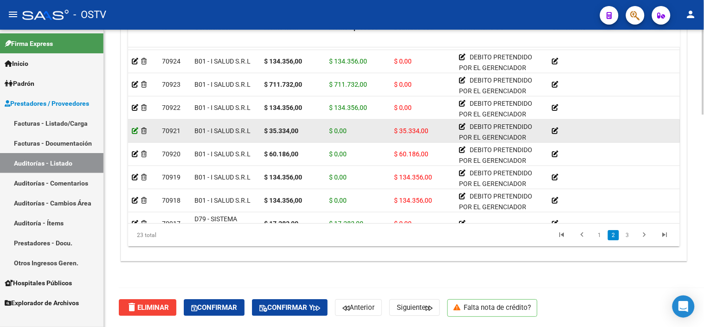
click at [133, 130] on icon at bounding box center [135, 131] width 6 height 6
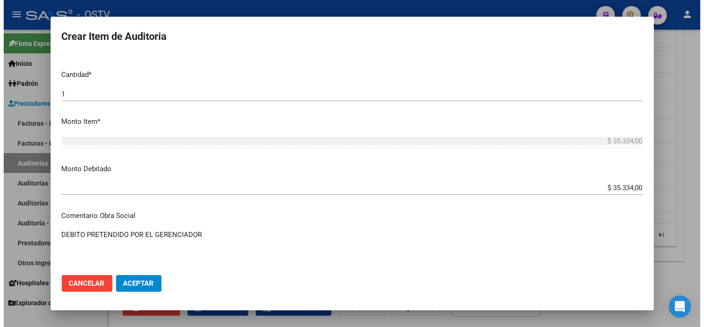
scroll to position [257, 0]
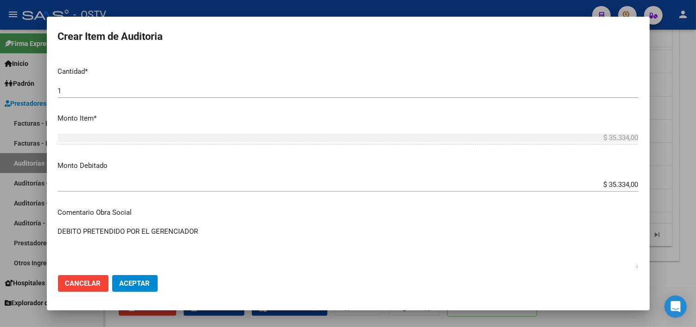
click at [604, 181] on input "$ 35.334,00" at bounding box center [348, 184] width 581 height 8
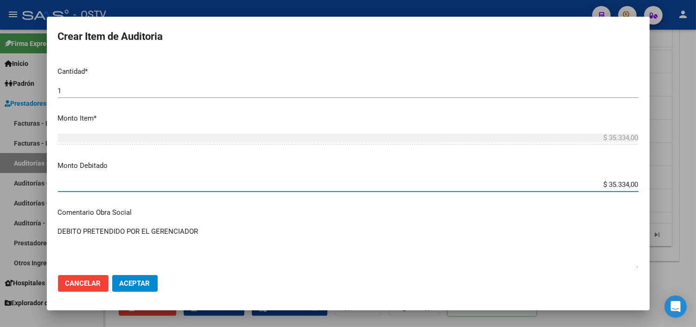
click at [604, 181] on input "$ 35.334,00" at bounding box center [348, 184] width 581 height 8
type input "$ 0,00"
click at [129, 281] on span "Aceptar" at bounding box center [135, 283] width 31 height 8
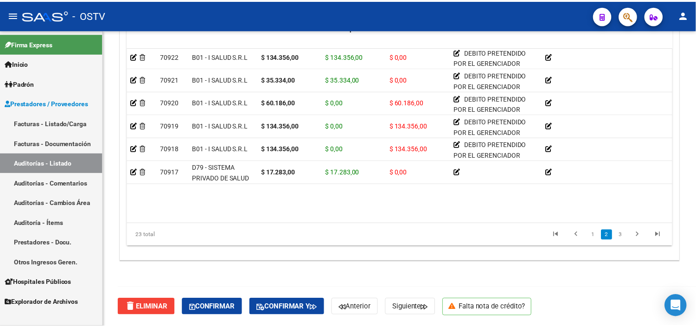
scroll to position [206, 0]
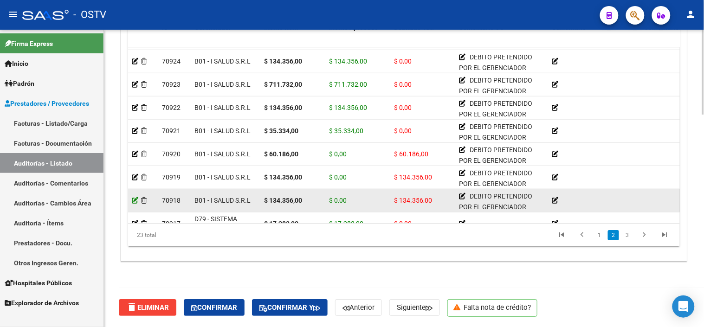
click at [134, 198] on icon at bounding box center [135, 200] width 6 height 6
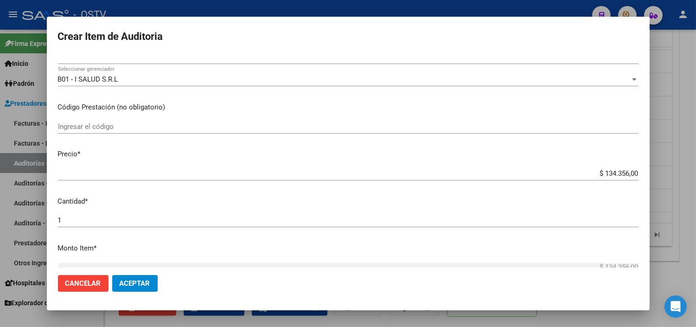
scroll to position [128, 0]
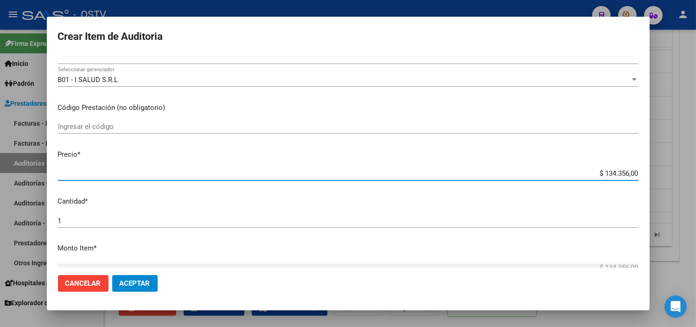
drag, startPoint x: 619, startPoint y: 177, endPoint x: 633, endPoint y: 176, distance: 13.5
click at [633, 176] on app-form-text-field "Precio * $ 134.356,00 Ingresar el precio" at bounding box center [352, 163] width 588 height 29
type input "$ 13,40"
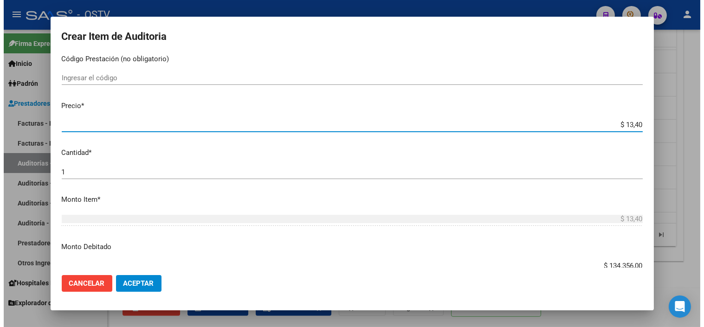
scroll to position [230, 0]
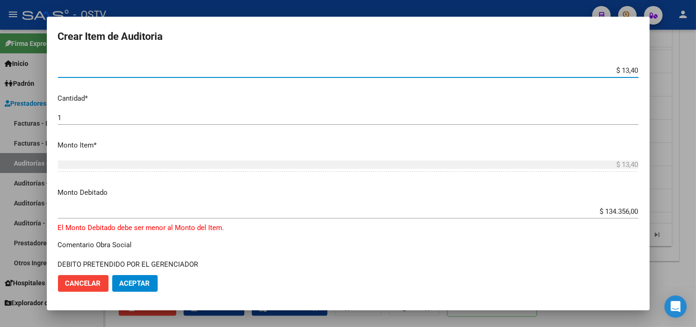
type input "$ 1,34"
type input "$ 13,43"
type input "$ 134,35"
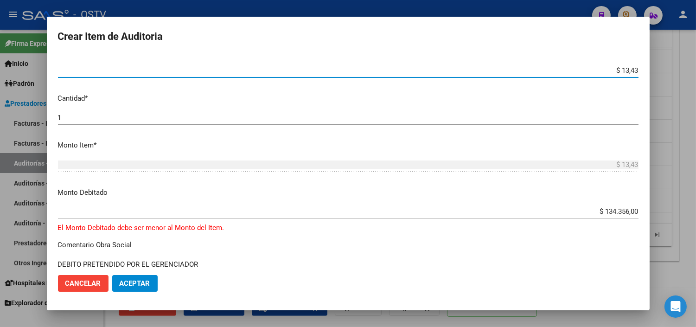
type input "$ 134,35"
type input "$ 1.343,56"
type input "$ 13.435,60"
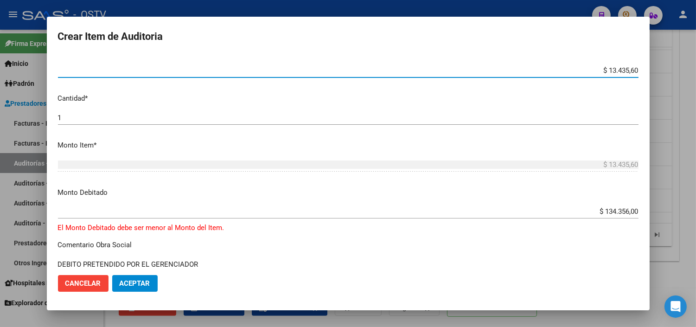
type input "$ 134.356,00"
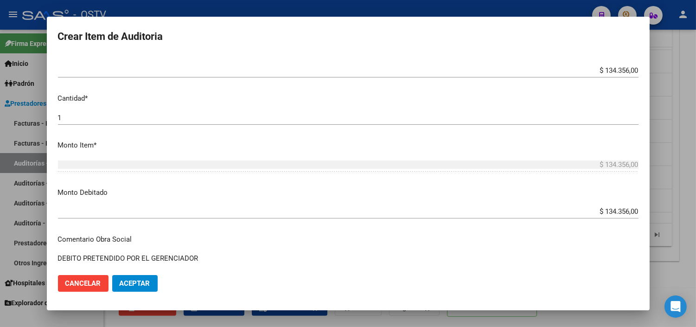
drag, startPoint x: 585, startPoint y: 217, endPoint x: 622, endPoint y: 207, distance: 38.7
click at [622, 207] on div "$ 134.356,00 Ingresar el monto" at bounding box center [348, 212] width 581 height 14
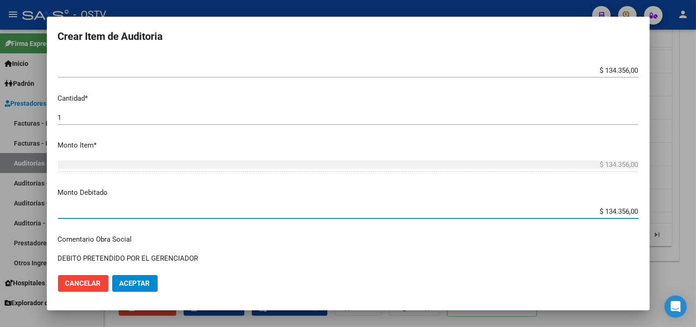
drag, startPoint x: 579, startPoint y: 211, endPoint x: 647, endPoint y: 213, distance: 68.7
click at [647, 213] on mat-dialog-content "57589524 Nro Documento 20575895248 CUIL Afiliado Activo LAUTARO LIONEL GEREZ No…" at bounding box center [348, 161] width 603 height 212
type input "$ 0,00"
click at [122, 283] on span "Aceptar" at bounding box center [135, 283] width 31 height 8
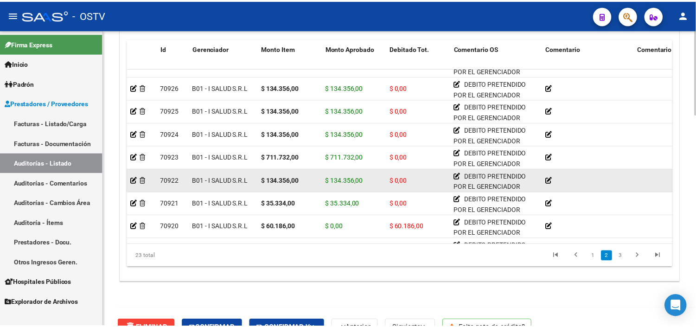
scroll to position [206, 0]
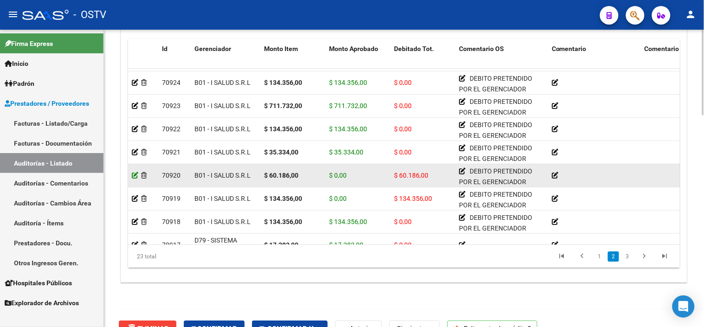
click at [134, 177] on icon at bounding box center [135, 175] width 6 height 6
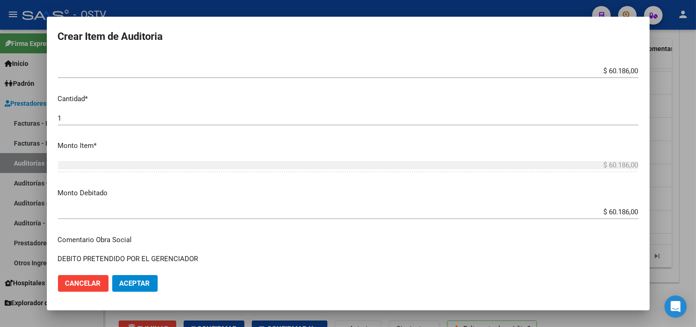
scroll to position [231, 0]
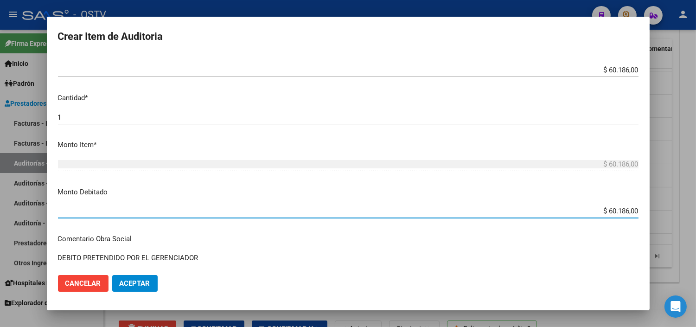
drag, startPoint x: 595, startPoint y: 212, endPoint x: 639, endPoint y: 212, distance: 44.5
click at [639, 212] on mat-dialog-content "57589524 Nro Documento 20575895248 CUIL Afiliado Activo LAUTARO LIONEL GEREZ No…" at bounding box center [348, 161] width 603 height 212
type input "$ 0,00"
click at [139, 284] on span "Aceptar" at bounding box center [135, 283] width 31 height 8
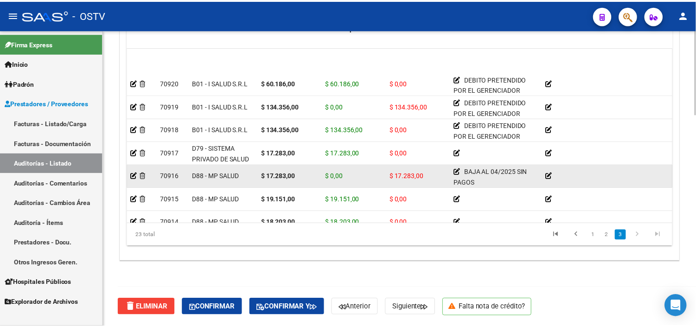
scroll to position [309, 0]
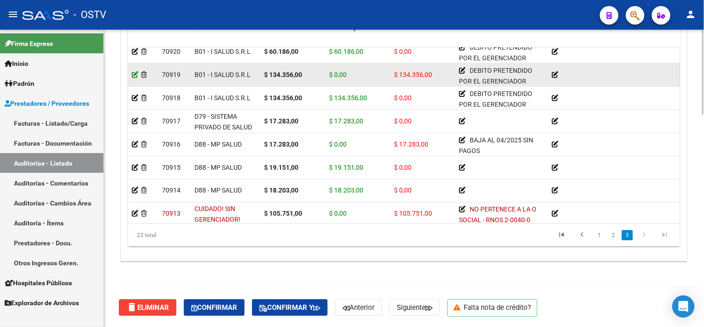
click at [134, 71] on icon at bounding box center [135, 74] width 6 height 6
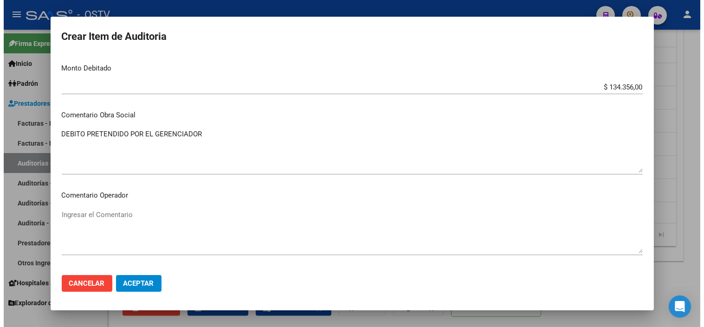
scroll to position [360, 0]
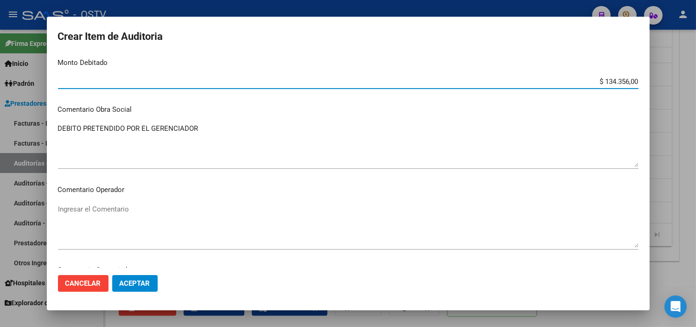
click at [605, 82] on input "$ 134.356,00" at bounding box center [348, 81] width 581 height 8
type input "$ 0,00"
click at [141, 285] on span "Aceptar" at bounding box center [135, 283] width 31 height 8
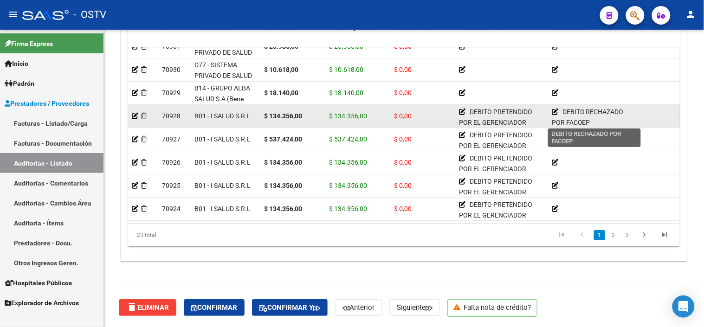
scroll to position [2, 0]
drag, startPoint x: 564, startPoint y: 113, endPoint x: 589, endPoint y: 121, distance: 26.6
click at [589, 121] on span "DEBITO RECHAZADO POR FACOEP" at bounding box center [587, 115] width 72 height 18
copy span "DEBITO RECHAZADO POR FACOEP"
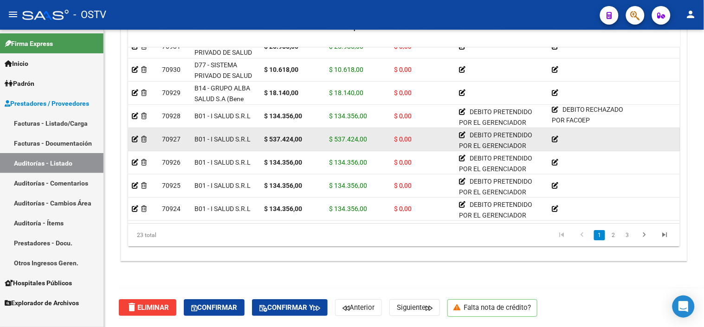
click at [555, 141] on icon at bounding box center [554, 139] width 6 height 6
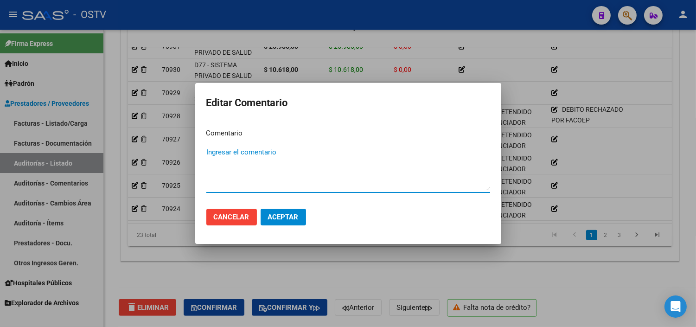
paste textarea "DEBITO RECHAZADO POR FACOEP"
type textarea "DEBITO RECHAZADO POR FACOEP"
click at [275, 219] on span "Aceptar" at bounding box center [283, 217] width 31 height 8
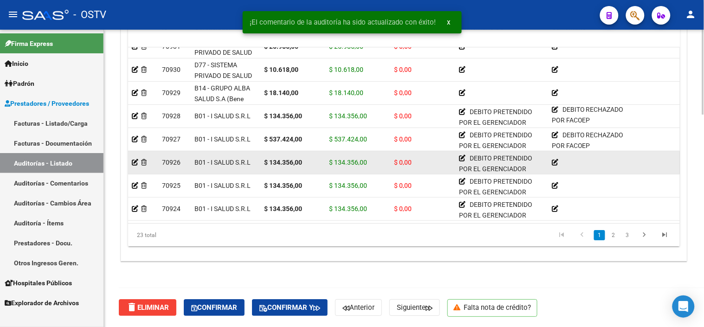
click at [554, 160] on icon at bounding box center [554, 162] width 6 height 6
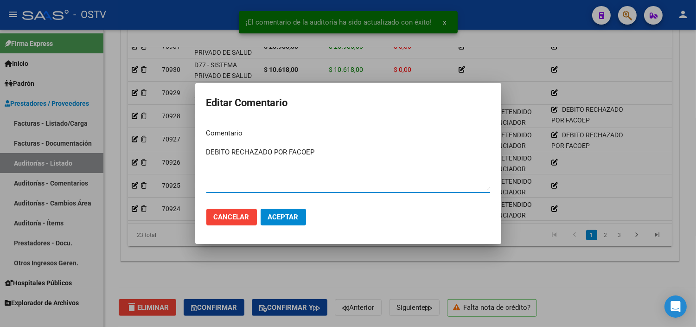
type textarea "DEBITO RECHAZADO POR FACOEP"
click at [294, 221] on span "Aceptar" at bounding box center [283, 217] width 31 height 8
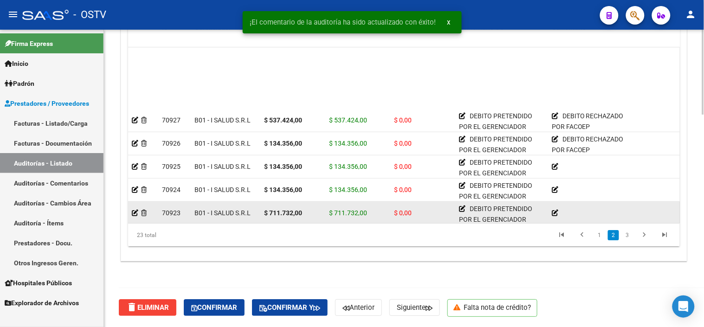
scroll to position [161, 0]
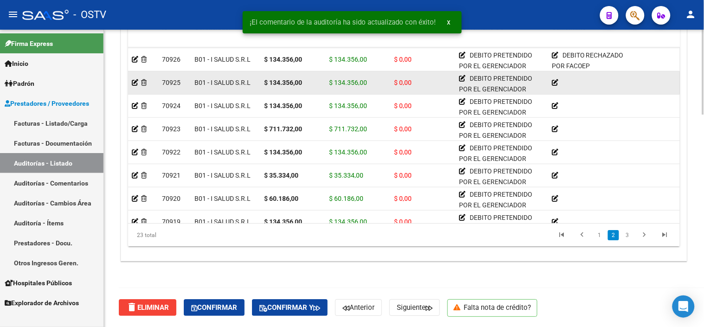
click at [552, 83] on icon at bounding box center [554, 82] width 6 height 6
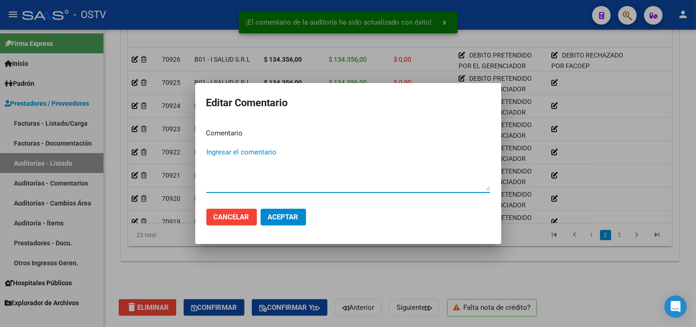
paste textarea "DEBITO RECHAZADO POR FACOEP"
type textarea "DEBITO RECHAZADO POR FACOEP"
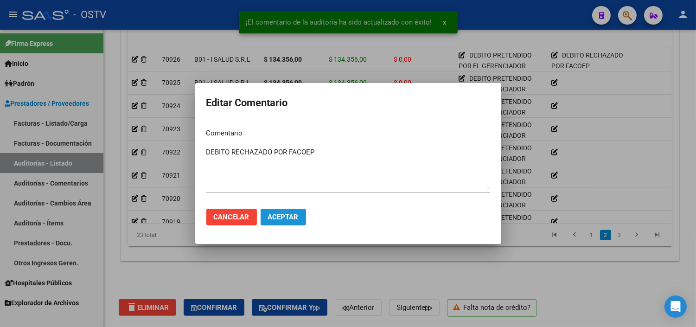
click at [287, 220] on span "Aceptar" at bounding box center [283, 217] width 31 height 8
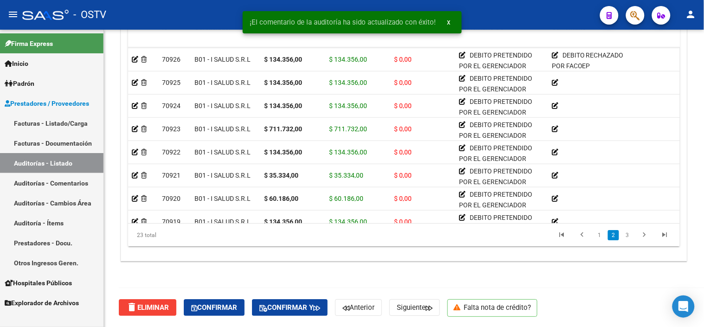
click at [555, 107] on icon at bounding box center [554, 105] width 6 height 6
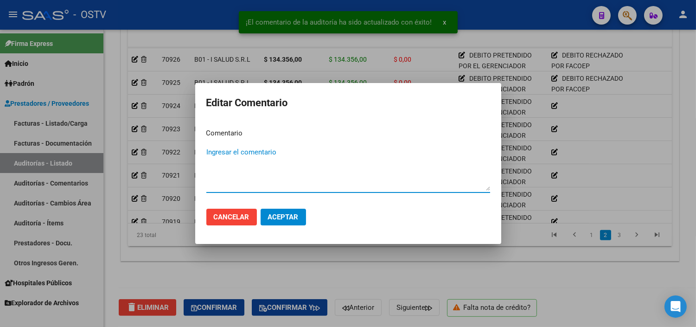
paste textarea "DEBITO RECHAZADO POR FACOEP"
type textarea "DEBITO RECHAZADO POR FACOEP"
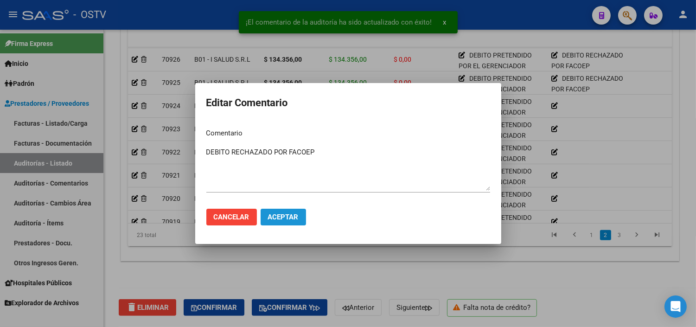
click at [298, 217] on span "Aceptar" at bounding box center [283, 217] width 31 height 8
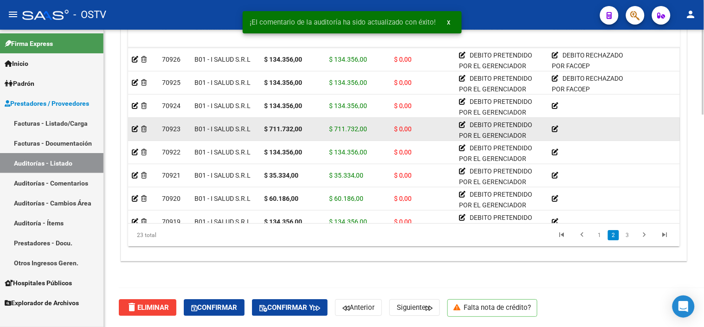
click at [553, 130] on icon at bounding box center [554, 129] width 6 height 6
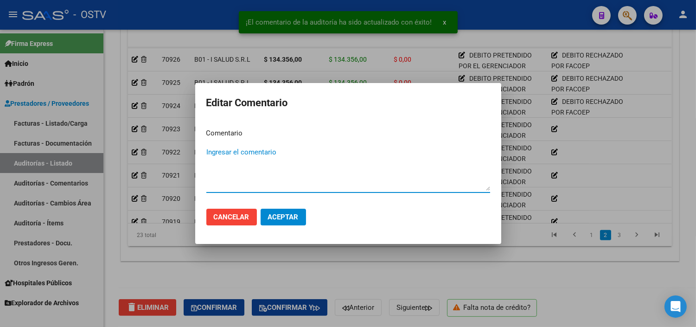
paste textarea "DEBITO RECHAZADO POR FACOEP"
type textarea "DEBITO RECHAZADO POR FACOEP"
click at [288, 219] on span "Aceptar" at bounding box center [283, 217] width 31 height 8
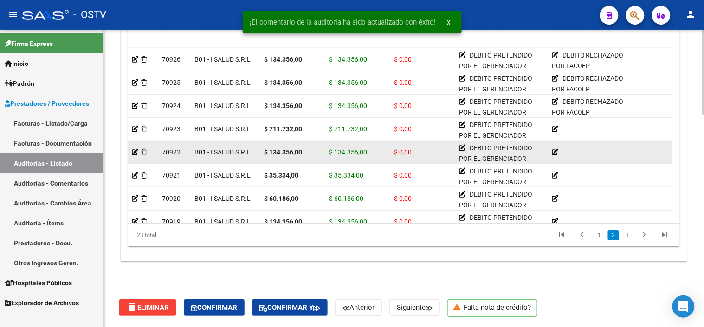
click at [557, 151] on icon at bounding box center [554, 152] width 6 height 6
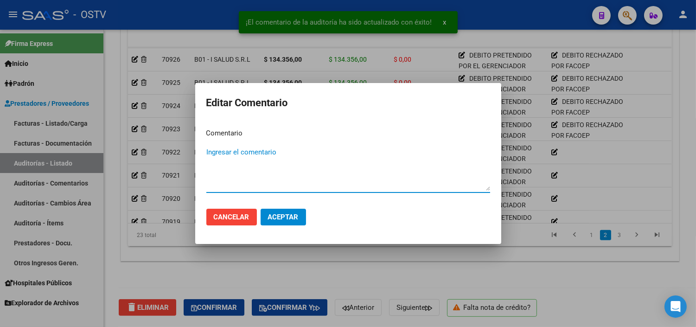
paste textarea "DEBITO RECHAZADO POR FACOEP"
type textarea "DEBITO RECHAZADO POR FACOEP"
click at [290, 219] on span "Aceptar" at bounding box center [283, 217] width 31 height 8
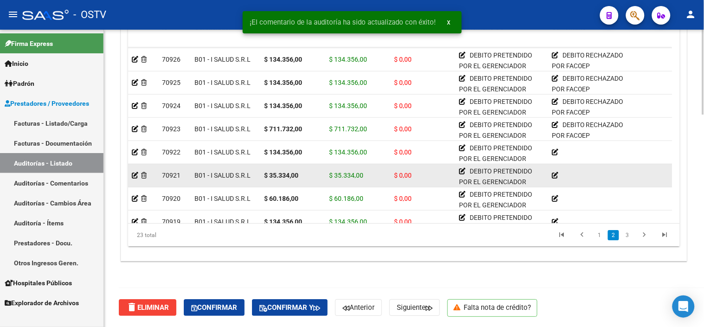
click at [552, 173] on icon at bounding box center [554, 175] width 6 height 6
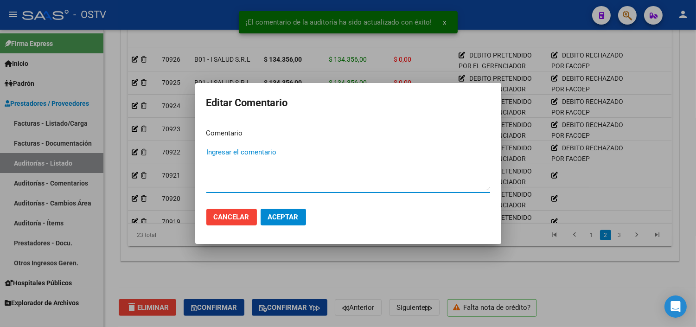
paste textarea "DEBITO RECHAZADO POR FACOEP"
type textarea "DEBITO RECHAZADO POR FACOEP"
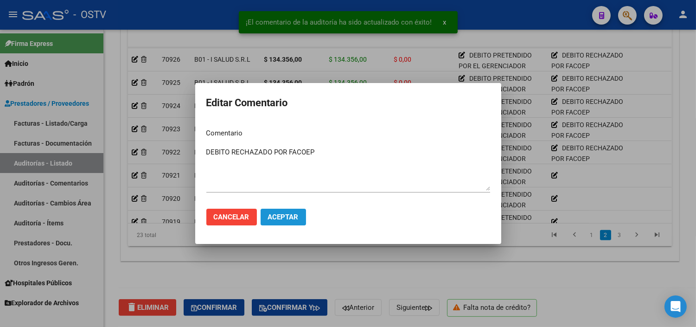
click at [291, 221] on span "Aceptar" at bounding box center [283, 217] width 31 height 8
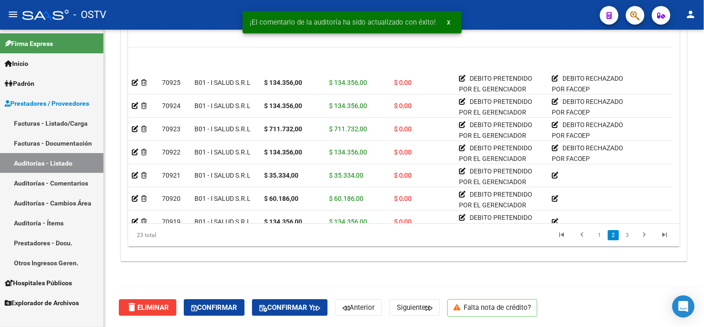
scroll to position [213, 0]
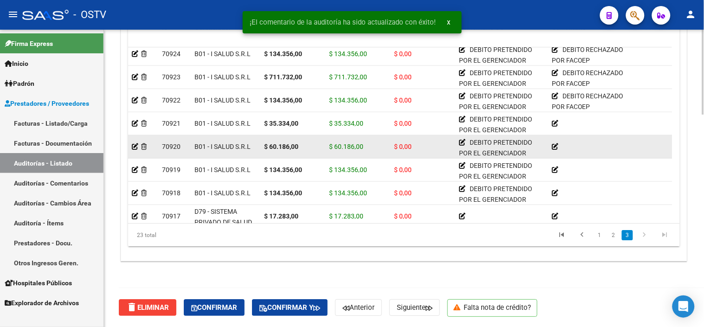
click at [555, 147] on icon at bounding box center [554, 146] width 6 height 6
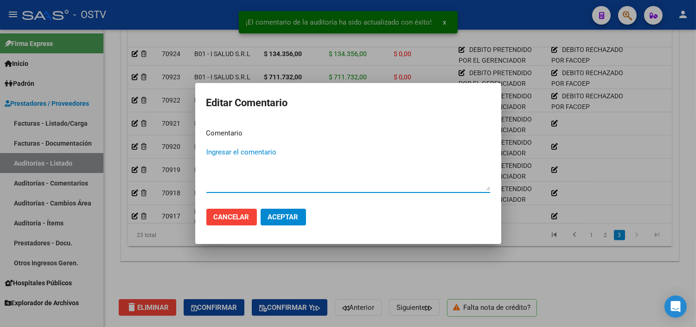
paste textarea "DEBITO RECHAZADO POR FACOEP"
type textarea "DEBITO RECHAZADO POR FACOEP"
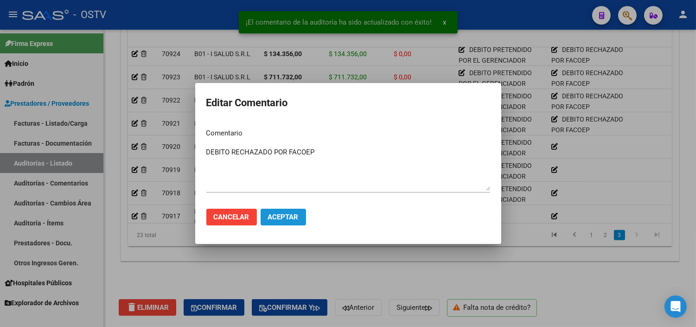
click at [288, 218] on span "Aceptar" at bounding box center [283, 217] width 31 height 8
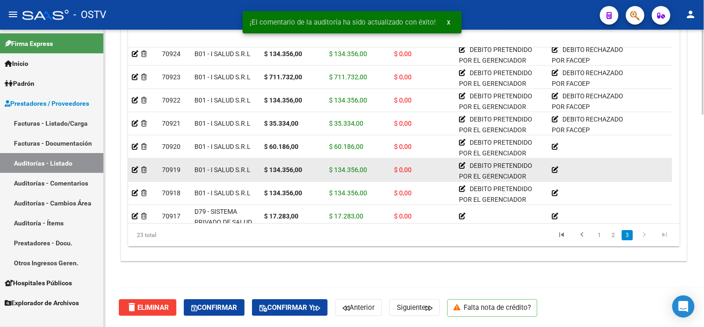
click at [553, 168] on icon at bounding box center [554, 169] width 6 height 6
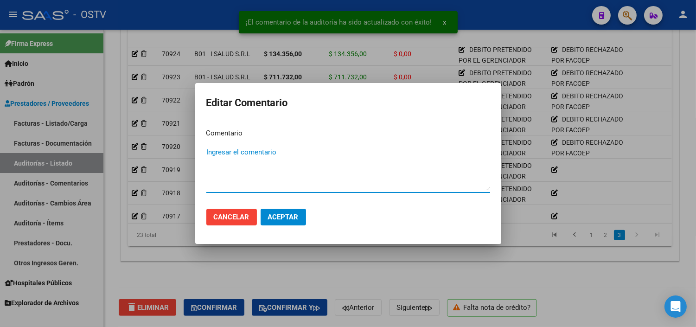
paste textarea "DEBITO RECHAZADO POR FACOEP"
type textarea "DEBITO RECHAZADO POR FACOEP"
click at [299, 214] on button "Aceptar" at bounding box center [283, 217] width 45 height 17
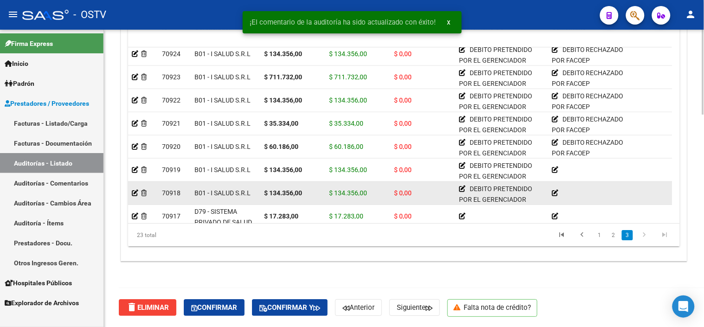
click at [554, 191] on icon at bounding box center [554, 193] width 6 height 6
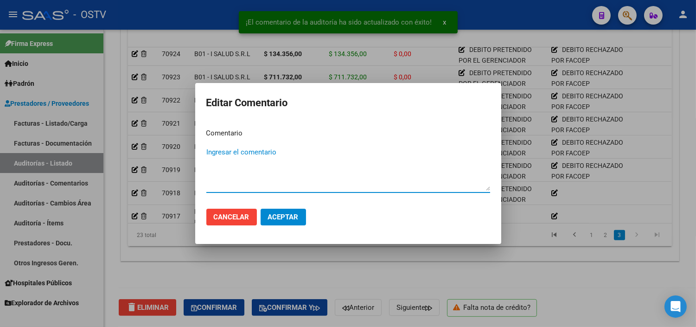
paste textarea "DEBITO RECHAZADO POR FACOEP"
type textarea "DEBITO RECHAZADO POR FACOEP"
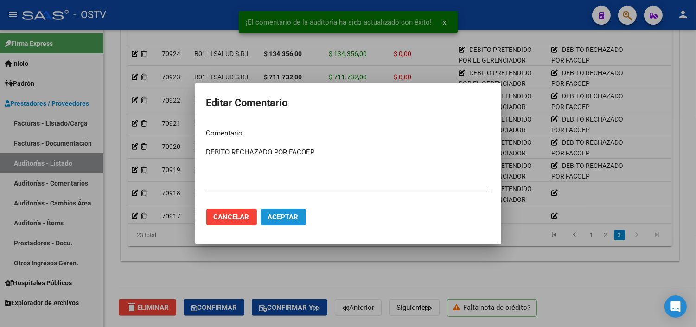
click at [286, 211] on button "Aceptar" at bounding box center [283, 217] width 45 height 17
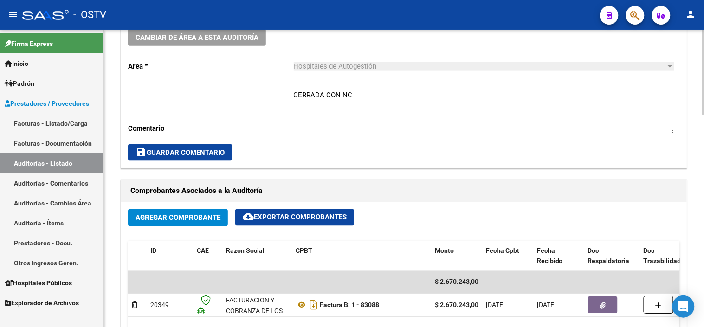
scroll to position [309, 0]
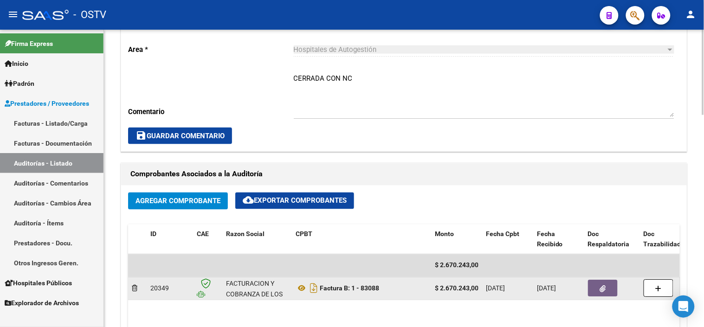
click at [608, 284] on button "button" at bounding box center [603, 288] width 30 height 17
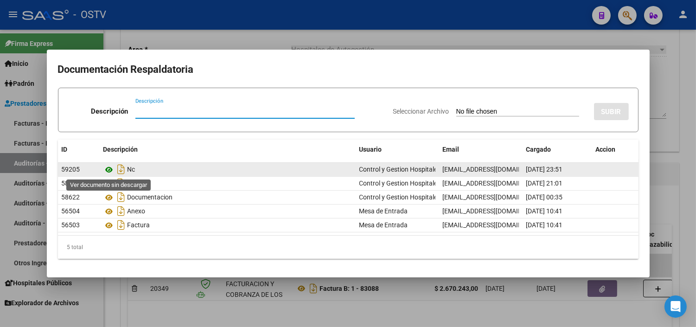
click at [110, 167] on icon at bounding box center [109, 169] width 12 height 11
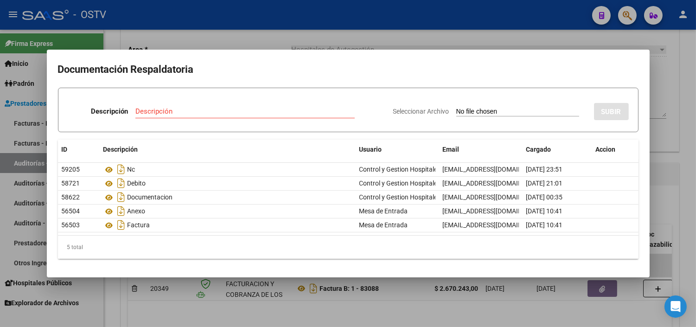
click at [454, 296] on div at bounding box center [348, 163] width 696 height 327
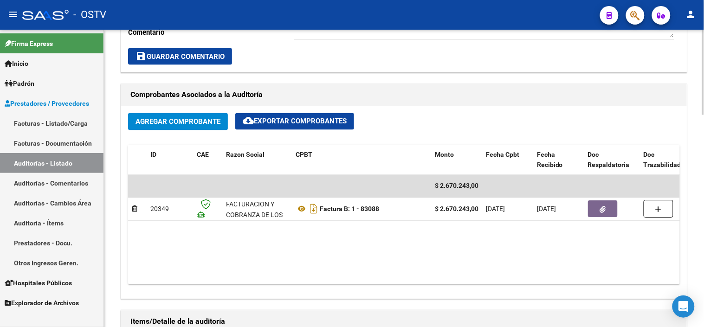
scroll to position [412, 0]
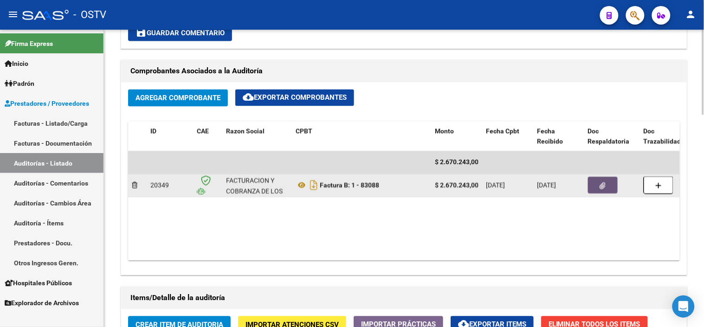
click at [609, 184] on button "button" at bounding box center [603, 185] width 30 height 17
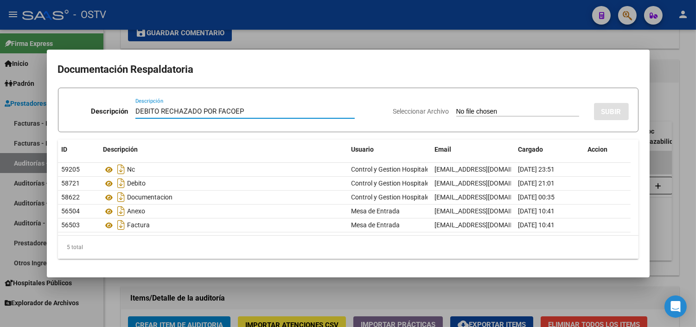
type input "DEBITO RECHAZADO POR FACOEP"
click at [485, 112] on input "Seleccionar Archivo" at bounding box center [517, 112] width 123 height 9
type input "C:\fakepath\RECHAZO IMPUGNACION 83088-fusionado.pdf"
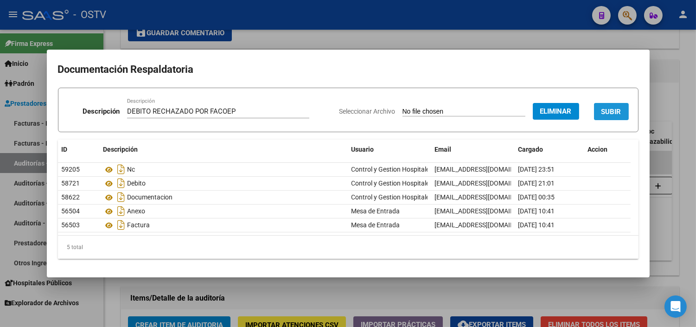
click at [609, 108] on span "SUBIR" at bounding box center [611, 112] width 20 height 8
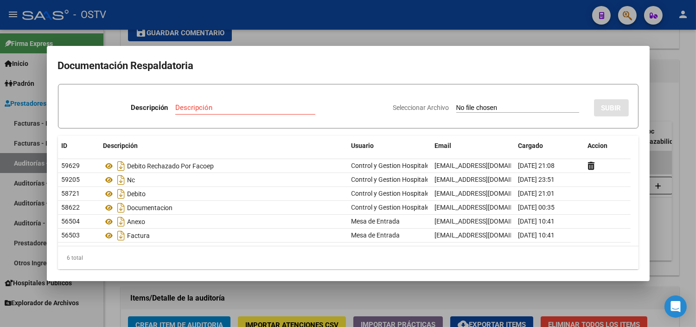
click at [683, 150] on div at bounding box center [348, 163] width 696 height 327
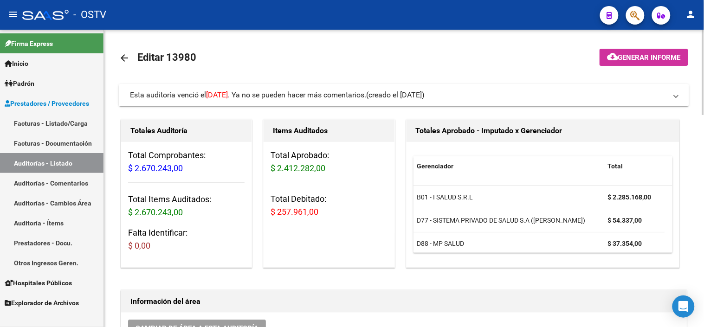
scroll to position [0, 0]
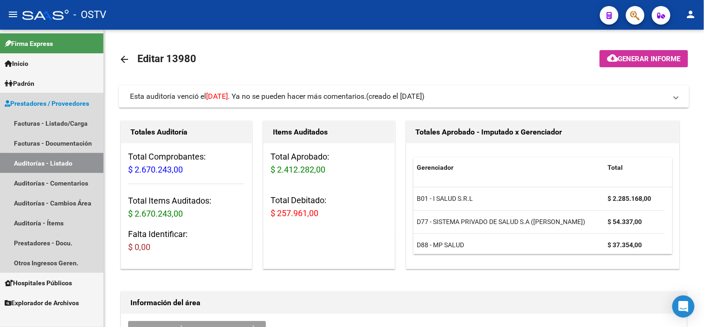
click at [71, 163] on link "Auditorías - Listado" at bounding box center [51, 163] width 103 height 20
